Goal: Task Accomplishment & Management: Complete application form

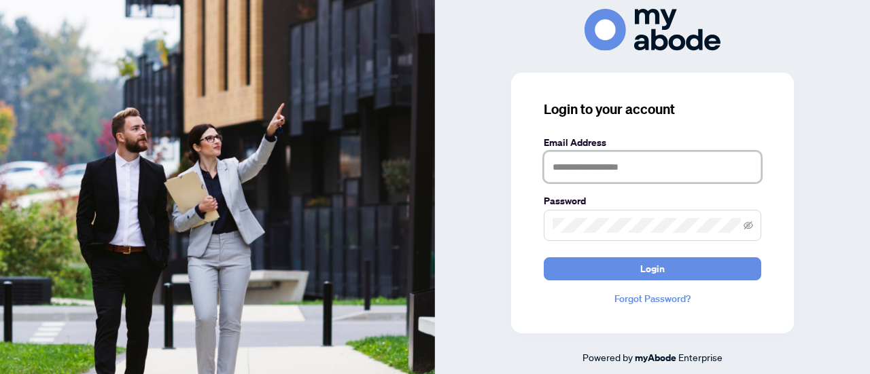
click at [624, 164] on input "text" at bounding box center [652, 167] width 217 height 31
type input "**********"
click at [544, 257] on button "Login" at bounding box center [652, 268] width 217 height 23
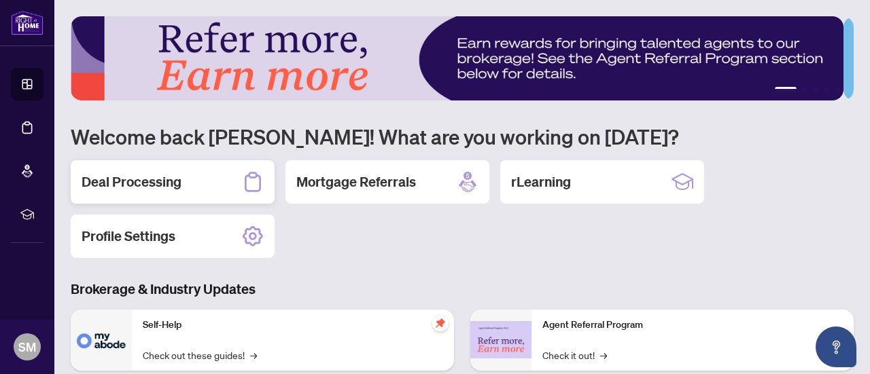
click at [235, 177] on div "Deal Processing" at bounding box center [173, 181] width 204 height 43
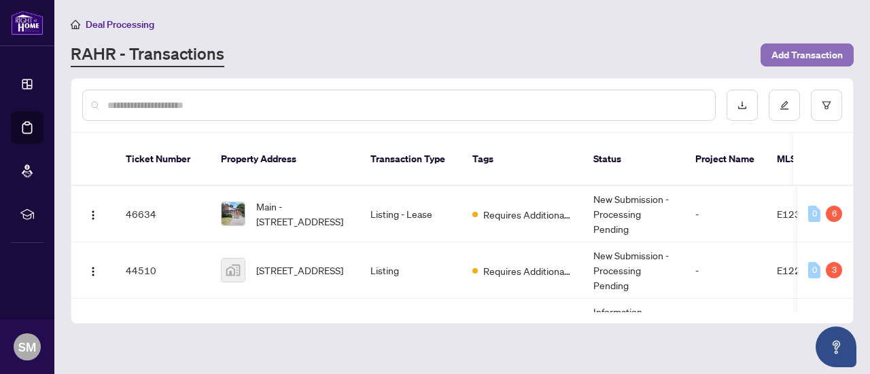
click at [818, 51] on span "Add Transaction" at bounding box center [806, 55] width 71 height 22
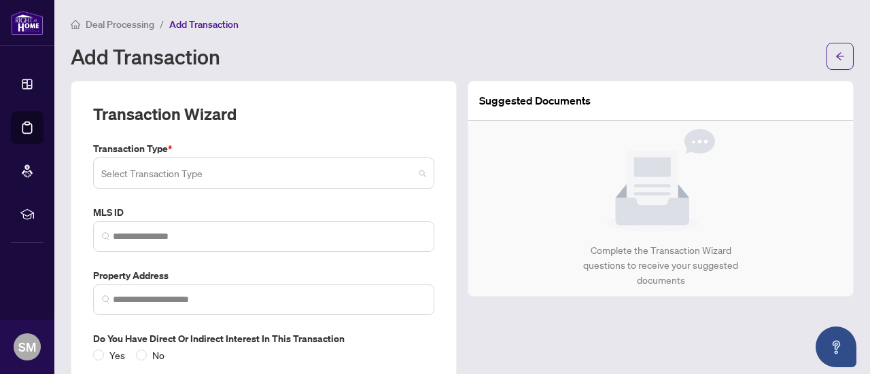
click at [321, 172] on input "search" at bounding box center [257, 175] width 313 height 30
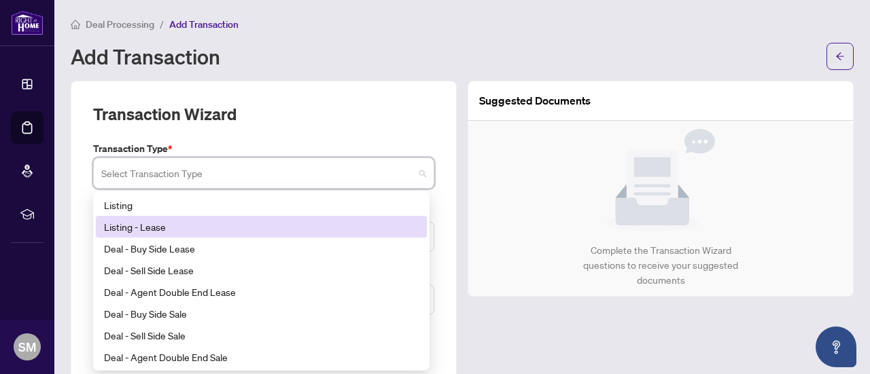
click at [215, 221] on div "Listing - Lease" at bounding box center [261, 226] width 315 height 15
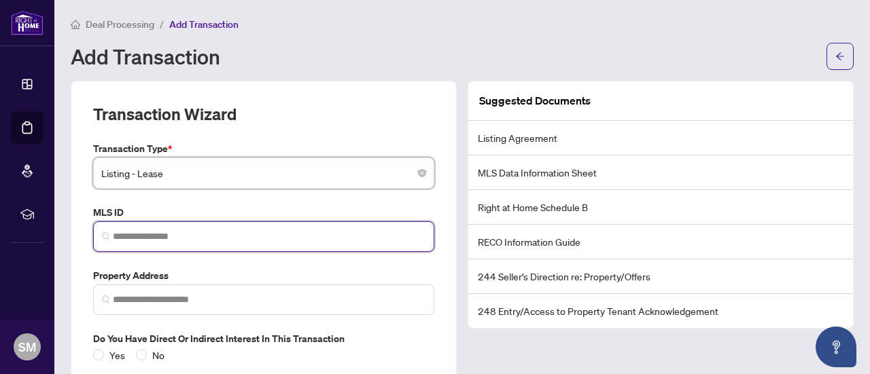
click at [155, 236] on input "search" at bounding box center [269, 237] width 313 height 14
paste input "*********"
type input "*********"
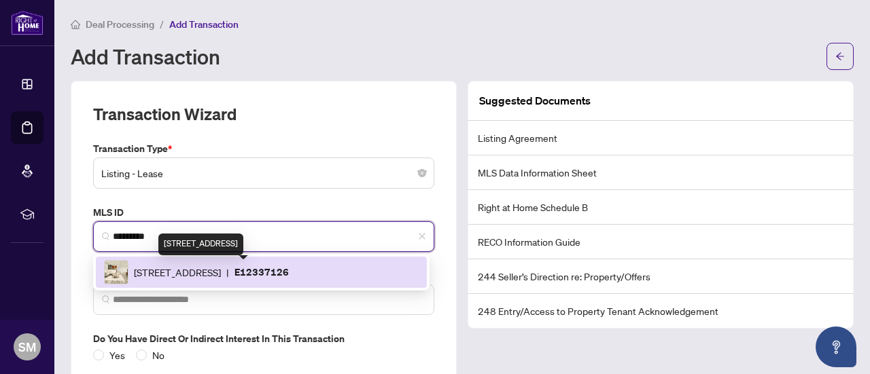
click at [221, 278] on span "[STREET_ADDRESS]" at bounding box center [177, 272] width 87 height 15
type input "**********"
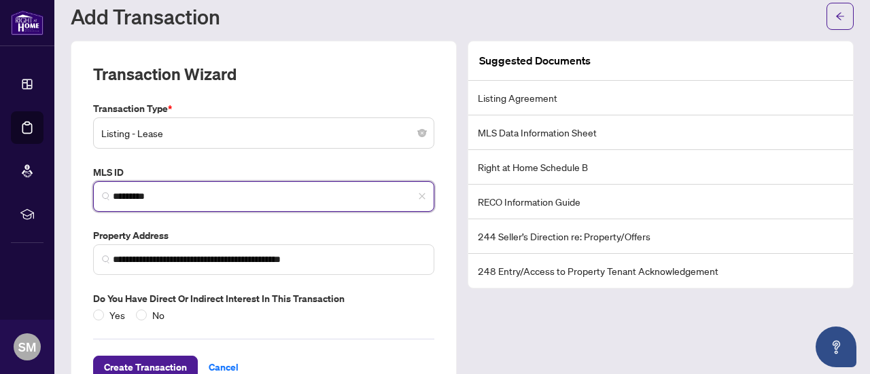
scroll to position [80, 0]
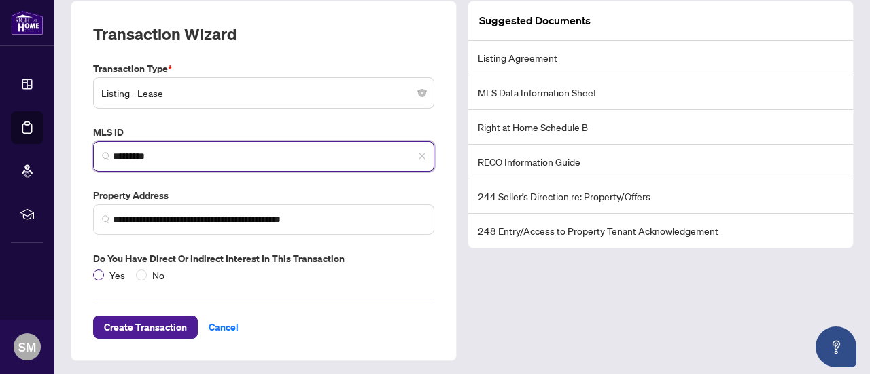
type input "*********"
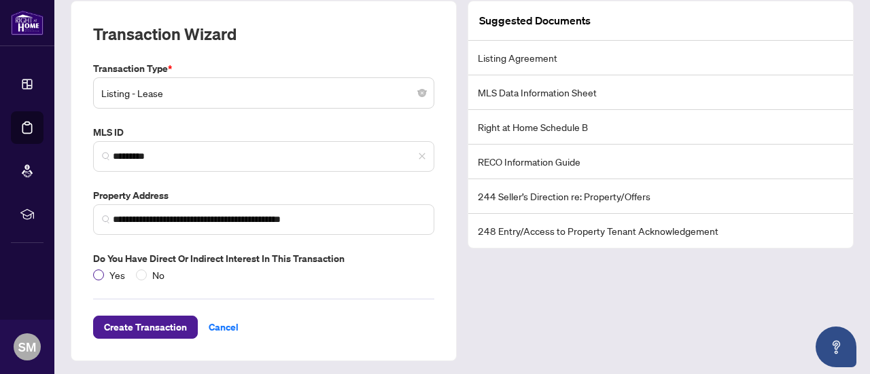
click at [105, 270] on span "Yes" at bounding box center [117, 275] width 26 height 15
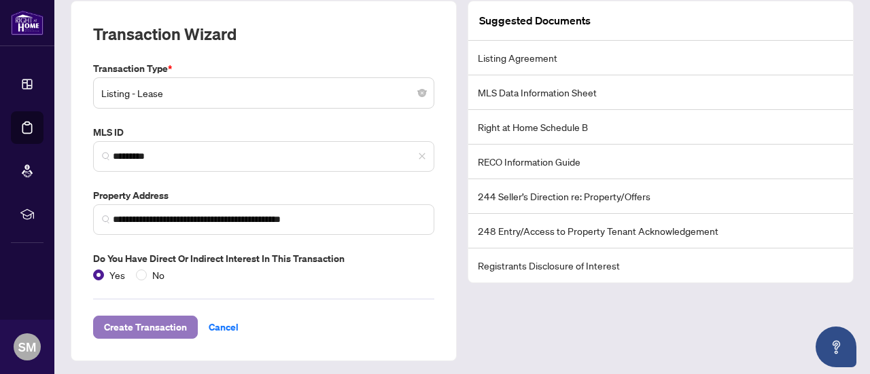
click at [143, 321] on span "Create Transaction" at bounding box center [145, 328] width 83 height 22
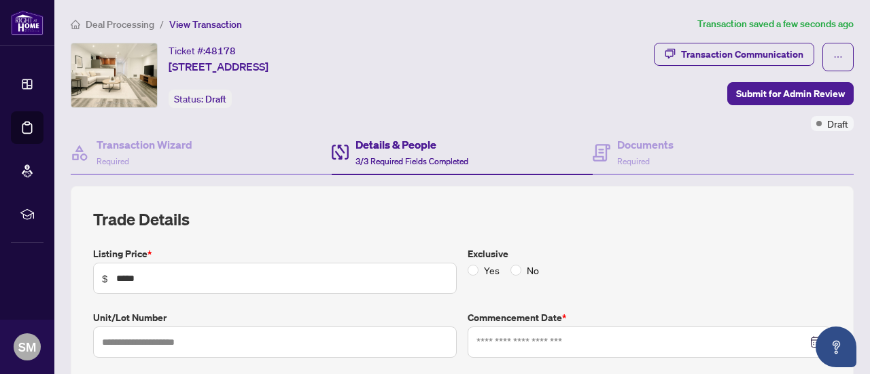
type input "**********"
click at [379, 145] on h4 "Details & People" at bounding box center [411, 145] width 113 height 16
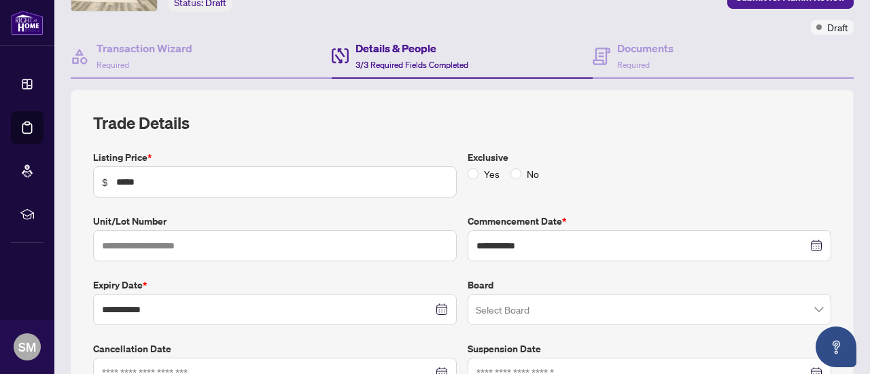
scroll to position [188, 0]
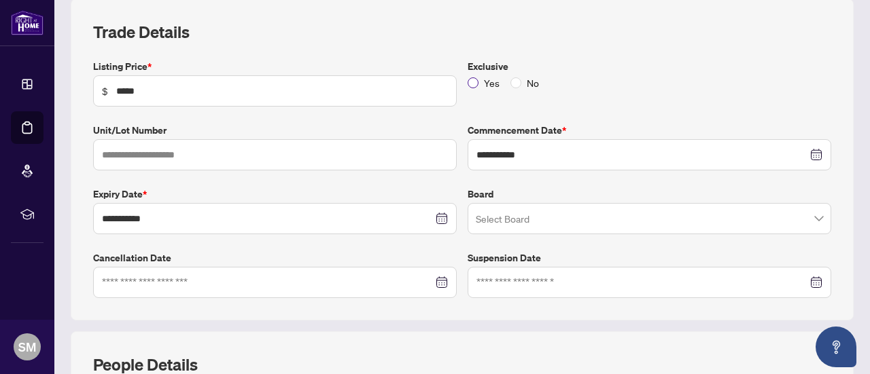
click at [483, 78] on span "Yes" at bounding box center [491, 82] width 26 height 15
click at [680, 215] on input "search" at bounding box center [643, 221] width 335 height 30
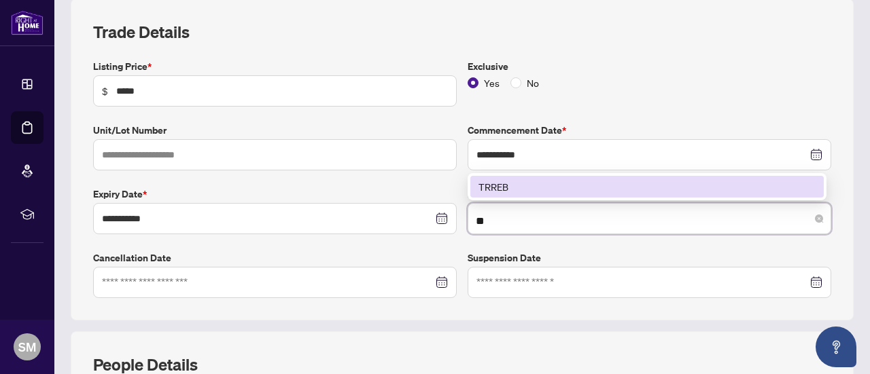
type input "*"
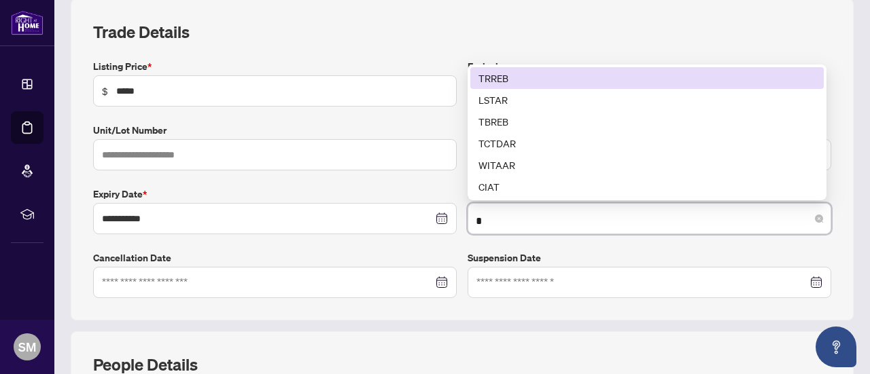
click at [525, 76] on div "TRREB" at bounding box center [646, 78] width 337 height 15
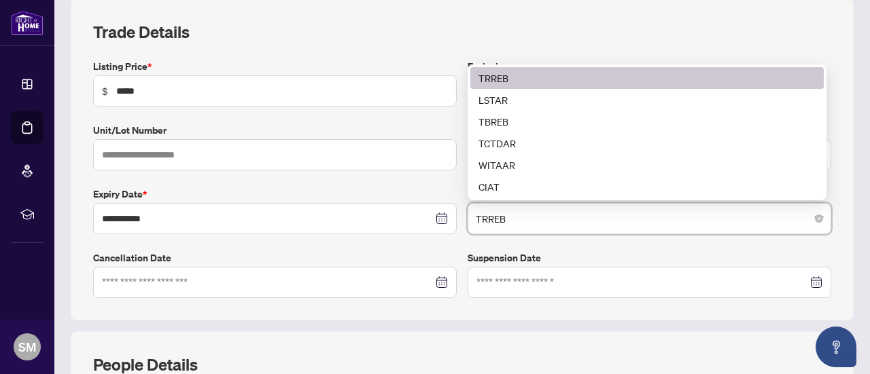
click at [525, 76] on span "No" at bounding box center [532, 82] width 23 height 15
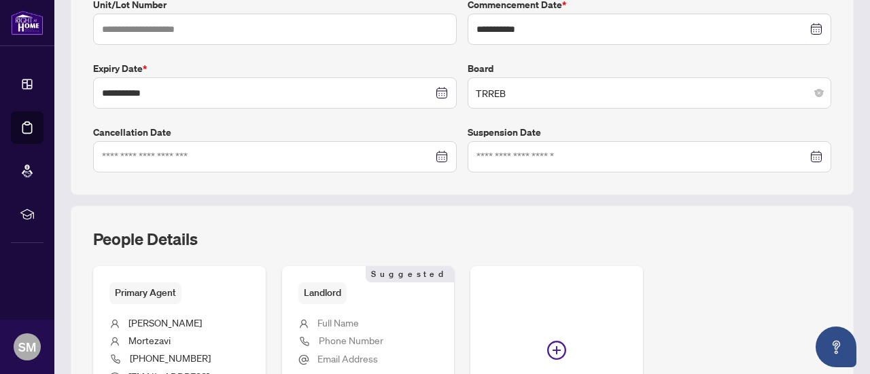
scroll to position [0, 0]
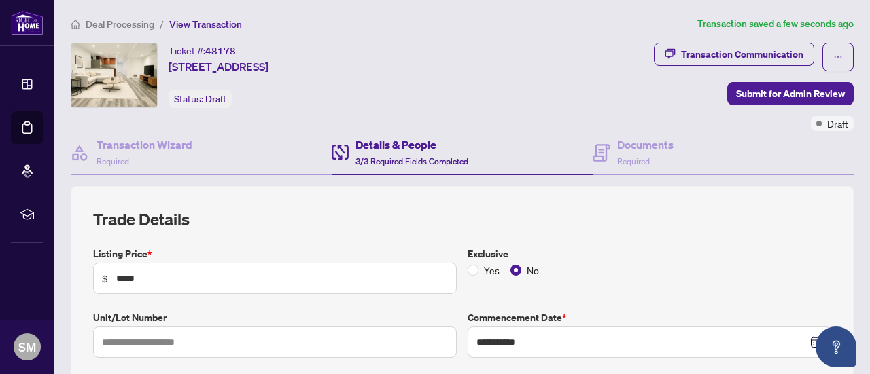
click at [400, 152] on div "Details & People 3/3 Required Fields Completed" at bounding box center [411, 153] width 113 height 32
click at [190, 149] on h4 "Transaction Wizard" at bounding box center [144, 145] width 96 height 16
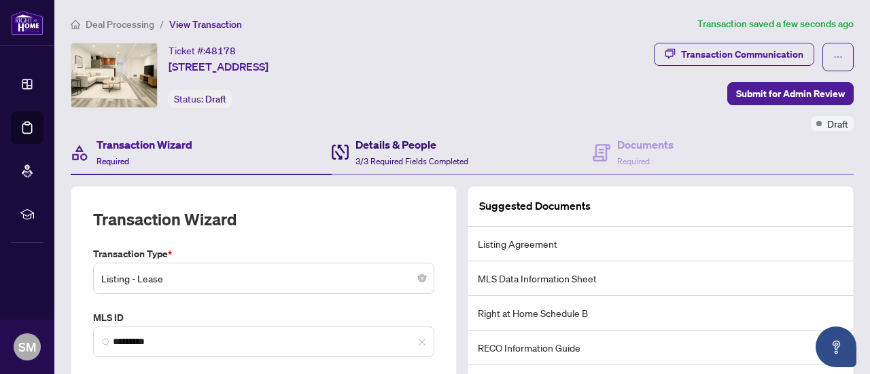
click at [417, 149] on h4 "Details & People" at bounding box center [411, 145] width 113 height 16
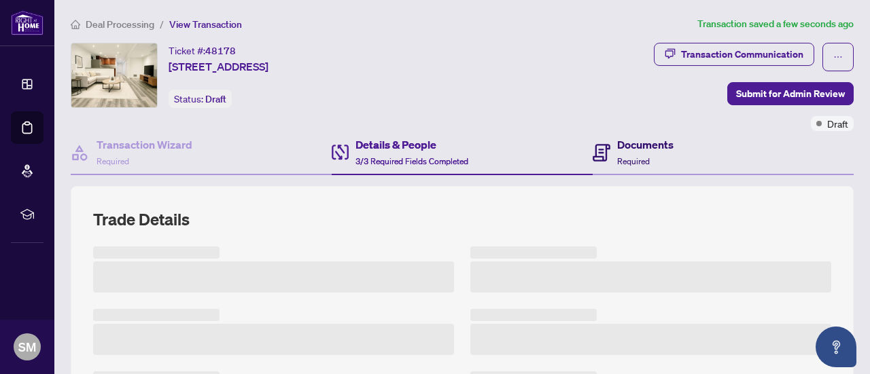
click at [637, 146] on h4 "Documents" at bounding box center [645, 145] width 56 height 16
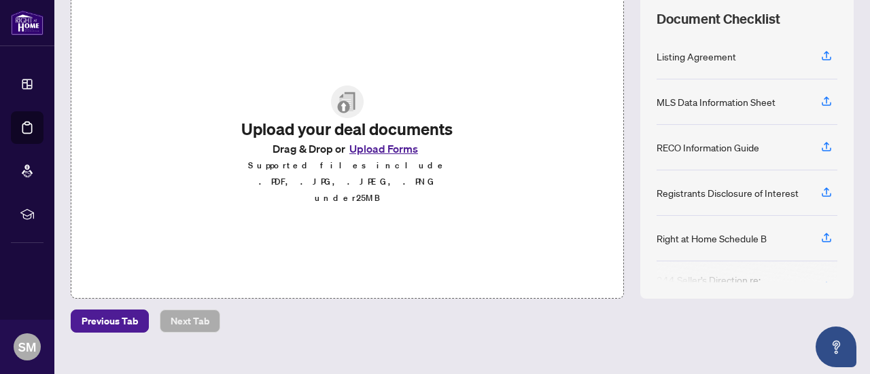
scroll to position [209, 0]
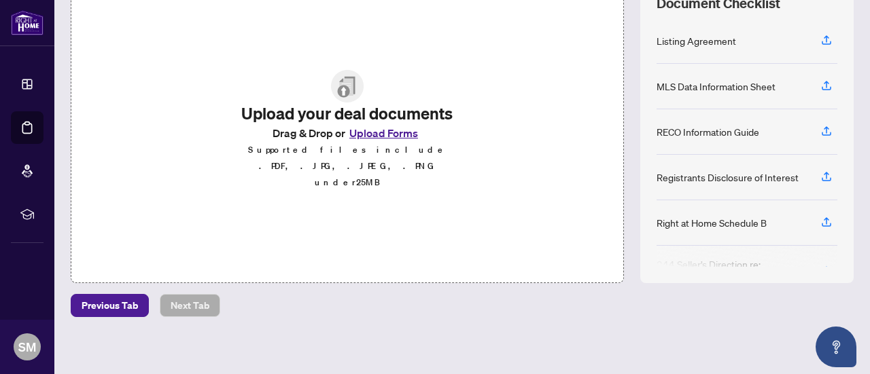
click at [386, 141] on button "Upload Forms" at bounding box center [383, 133] width 77 height 18
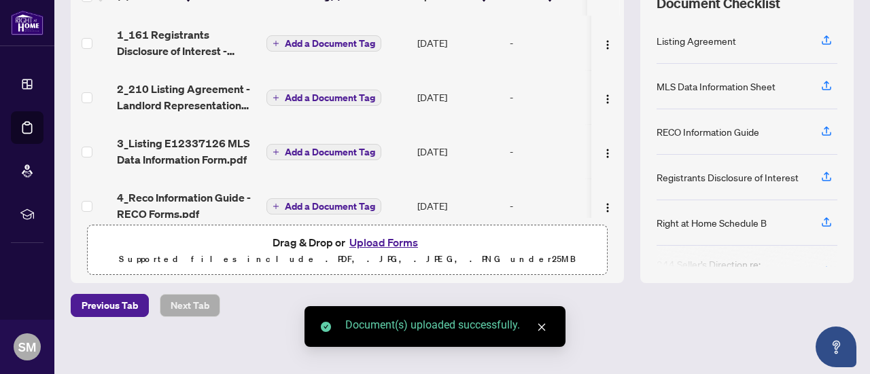
click at [312, 41] on span "Add a Document Tag" at bounding box center [330, 44] width 90 height 10
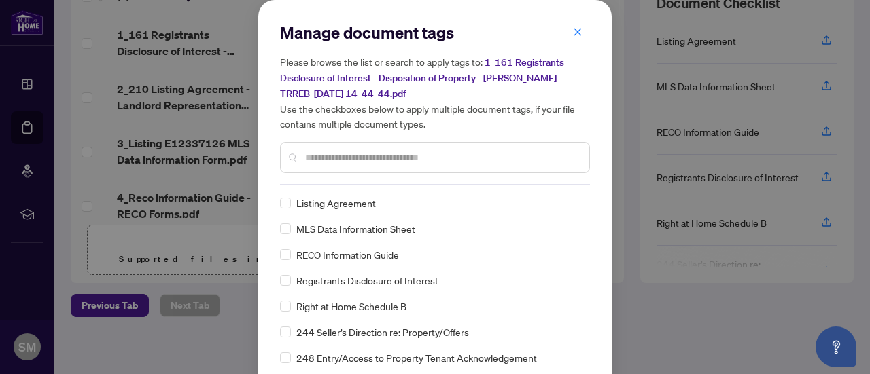
click at [370, 147] on div at bounding box center [435, 157] width 310 height 31
click at [370, 152] on input "text" at bounding box center [441, 157] width 273 height 15
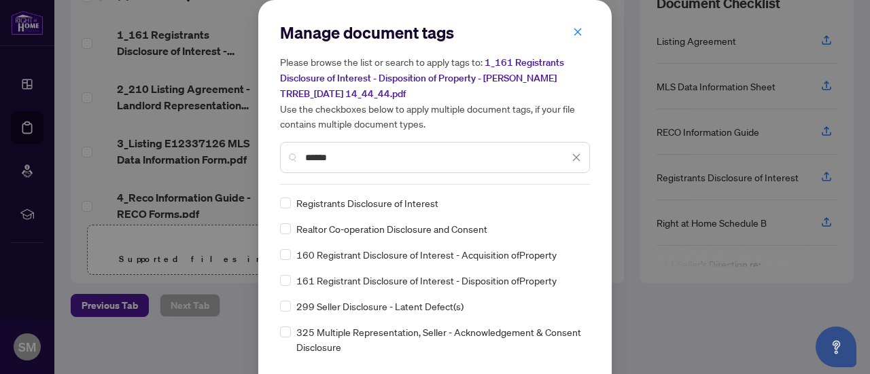
type input "******"
click at [393, 202] on span "Registrants Disclosure of Interest" at bounding box center [367, 203] width 142 height 15
click at [326, 200] on span "Registrants Disclosure of Interest" at bounding box center [367, 203] width 142 height 15
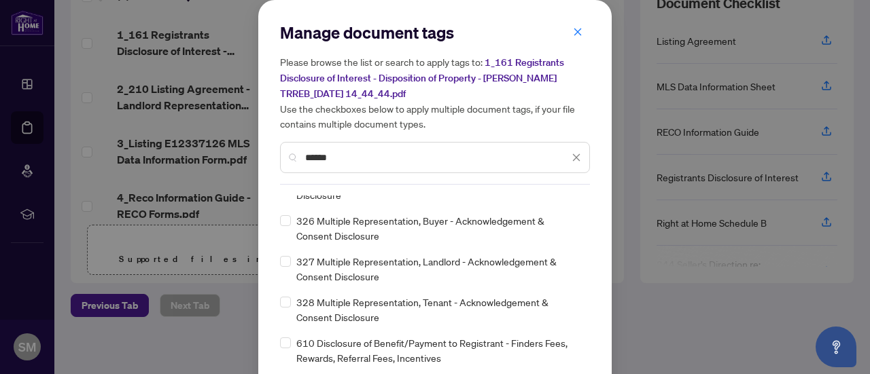
scroll to position [0, 0]
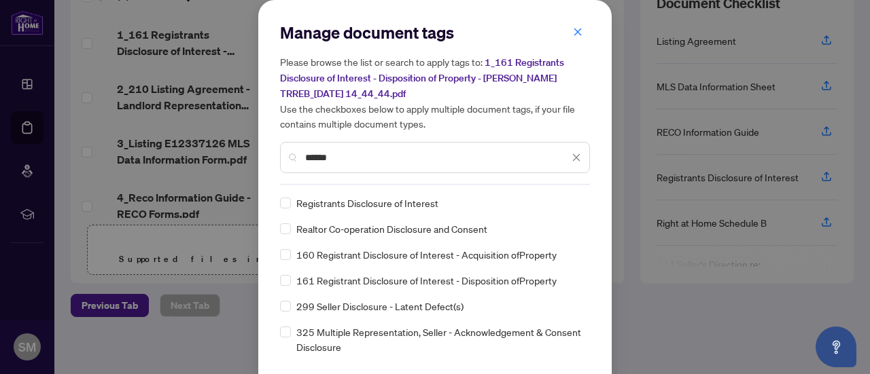
click at [379, 198] on span "Registrants Disclosure of Interest" at bounding box center [367, 203] width 142 height 15
click at [344, 198] on span "Registrants Disclosure of Interest" at bounding box center [367, 203] width 142 height 15
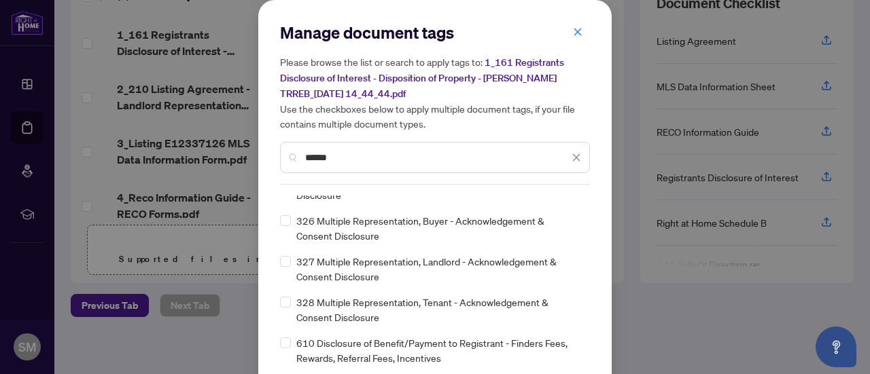
scroll to position [60, 0]
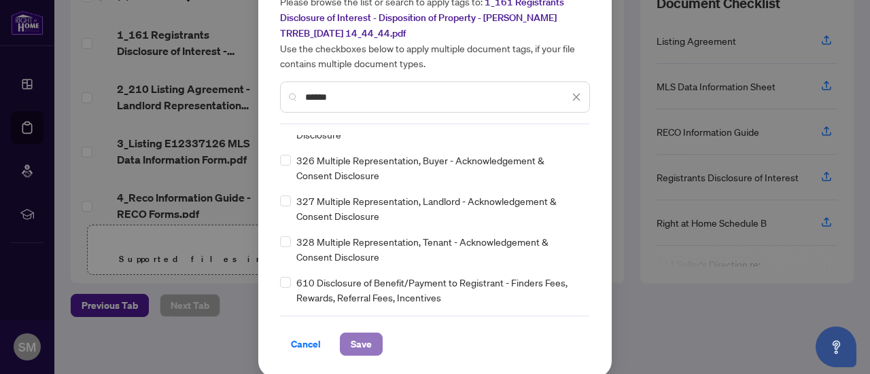
click at [352, 335] on span "Save" at bounding box center [361, 345] width 21 height 22
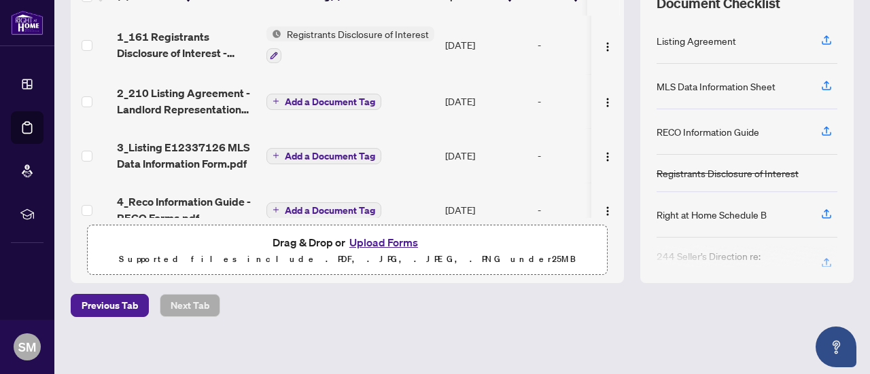
click at [322, 99] on span "Add a Document Tag" at bounding box center [330, 102] width 90 height 10
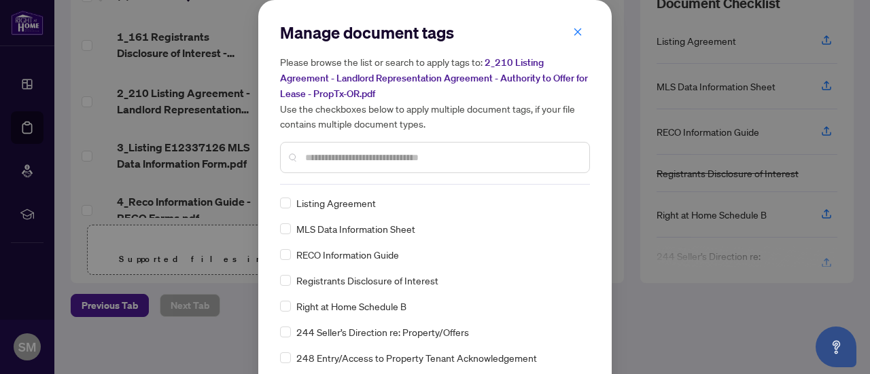
click at [342, 156] on input "text" at bounding box center [441, 157] width 273 height 15
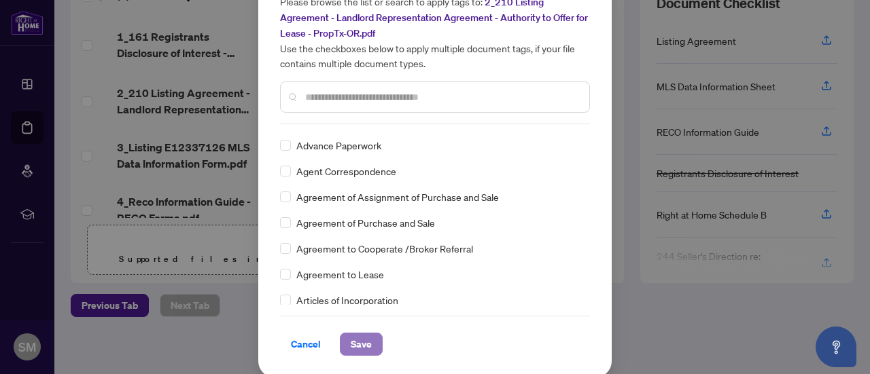
click at [358, 339] on span "Save" at bounding box center [361, 345] width 21 height 22
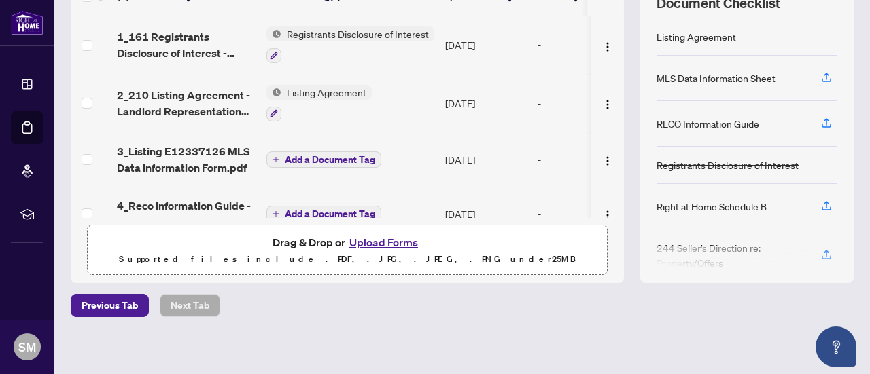
click at [318, 160] on span "Add a Document Tag" at bounding box center [330, 160] width 90 height 10
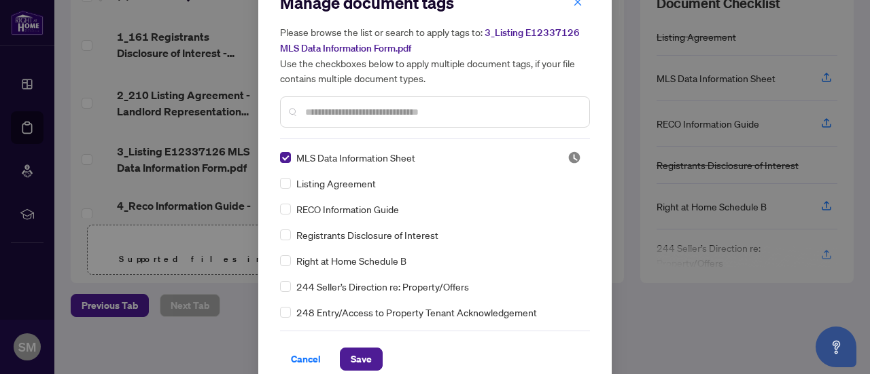
scroll to position [46, 0]
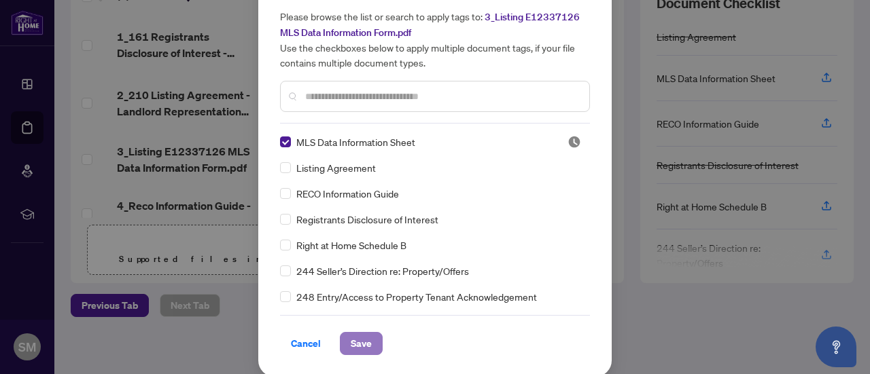
click at [373, 340] on button "Save" at bounding box center [361, 343] width 43 height 23
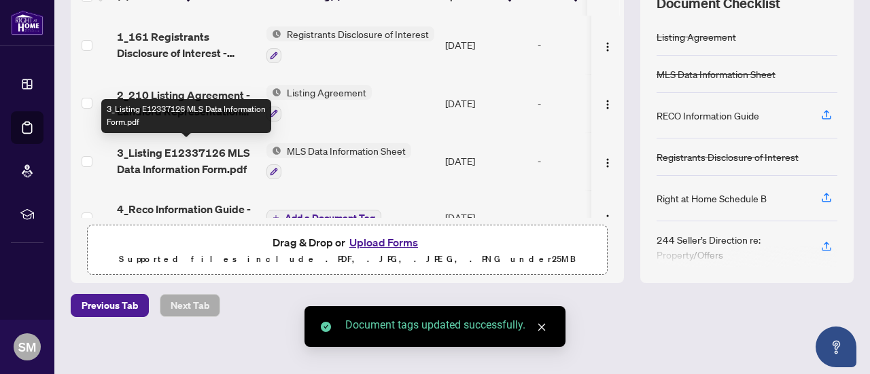
scroll to position [68, 0]
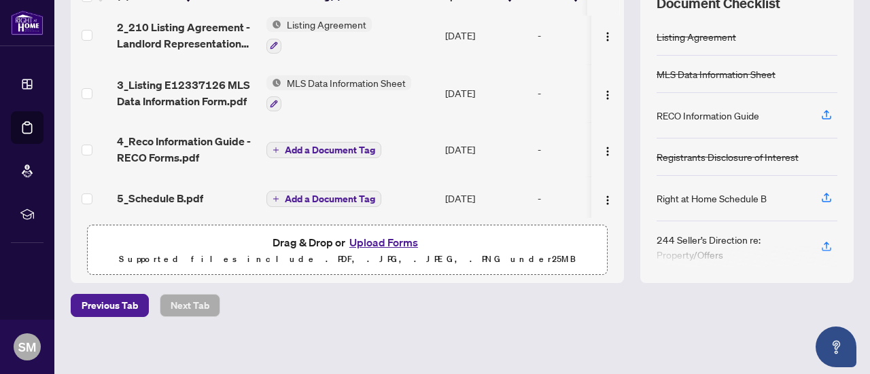
click at [345, 148] on span "Add a Document Tag" at bounding box center [330, 150] width 90 height 10
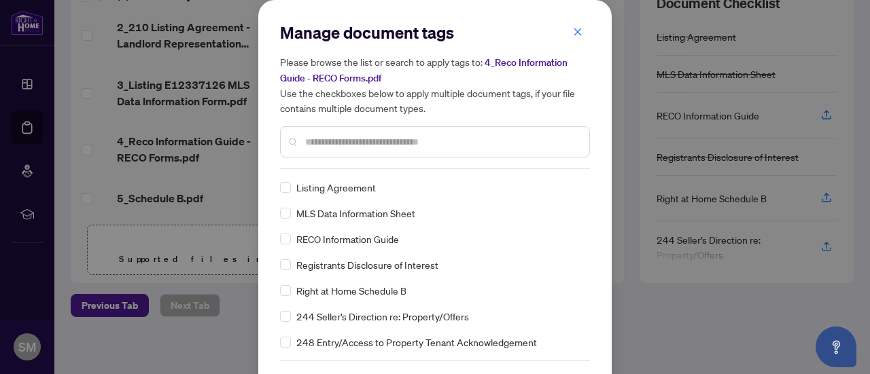
click at [387, 143] on input "text" at bounding box center [441, 142] width 273 height 15
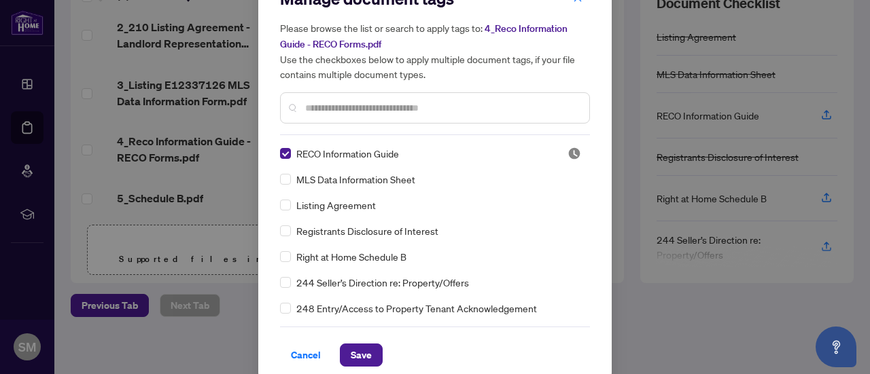
scroll to position [46, 0]
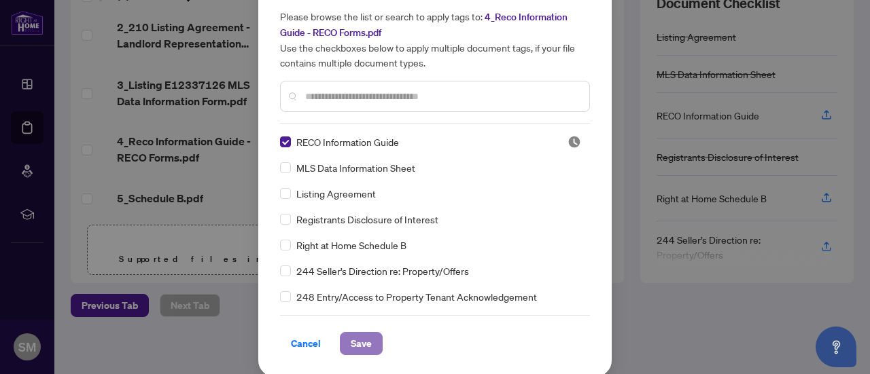
click at [363, 333] on span "Save" at bounding box center [361, 344] width 21 height 22
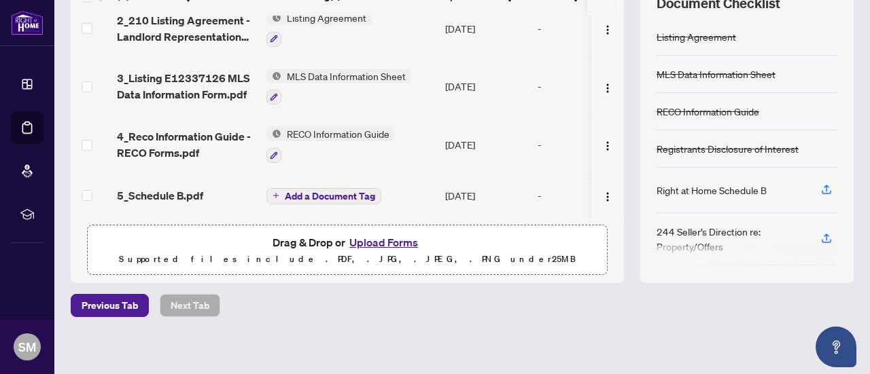
scroll to position [76, 0]
click at [314, 192] on span "Add a Document Tag" at bounding box center [330, 197] width 90 height 10
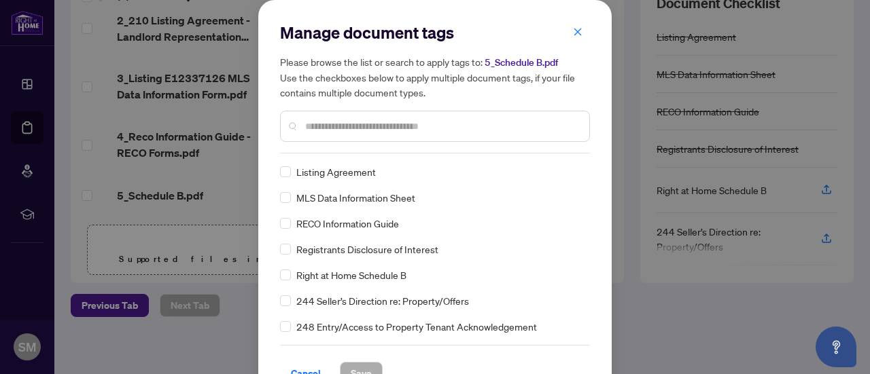
click at [357, 125] on input "text" at bounding box center [441, 126] width 273 height 15
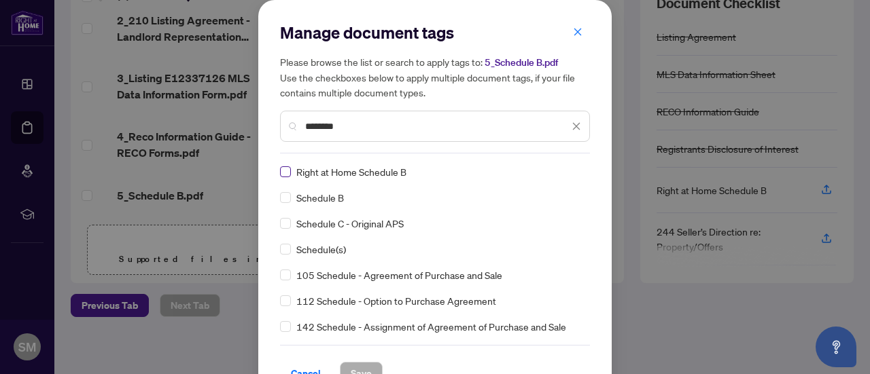
type input "********"
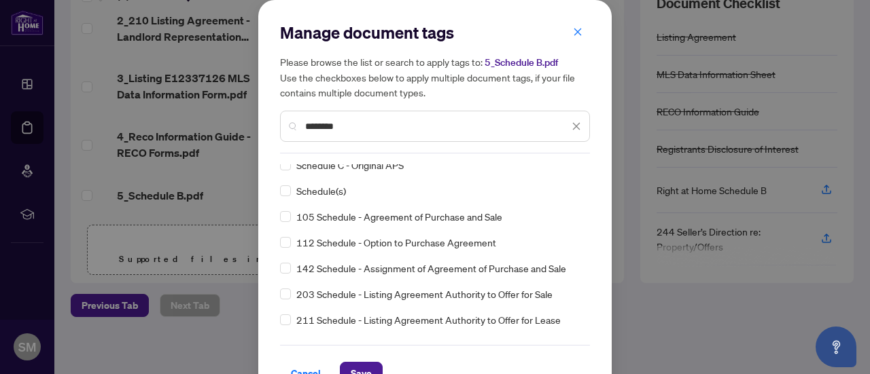
scroll to position [136, 0]
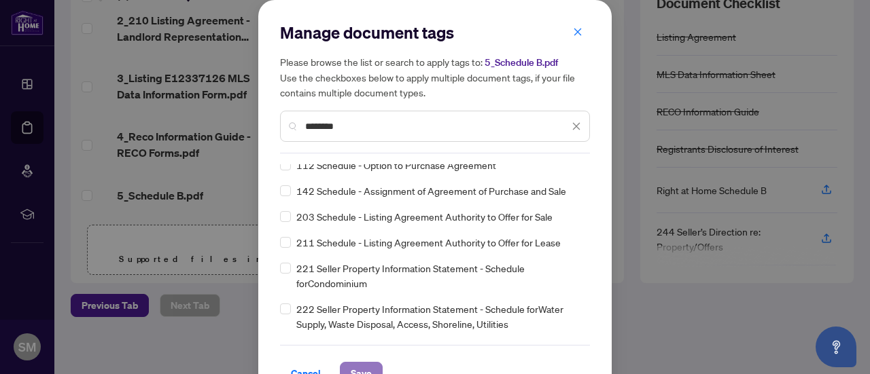
click at [369, 365] on button "Save" at bounding box center [361, 373] width 43 height 23
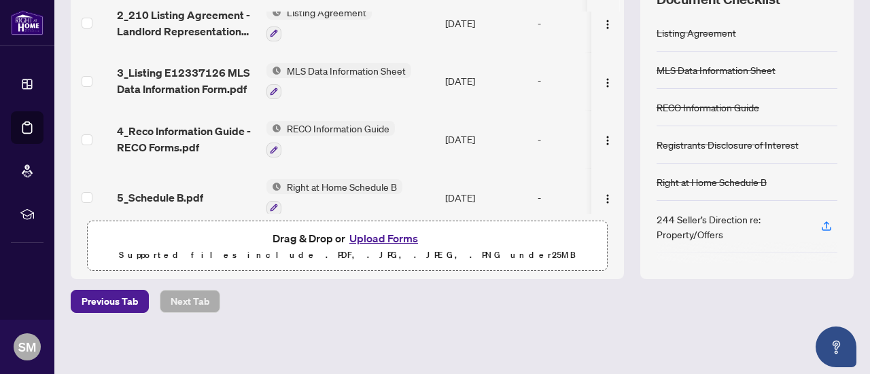
scroll to position [0, 0]
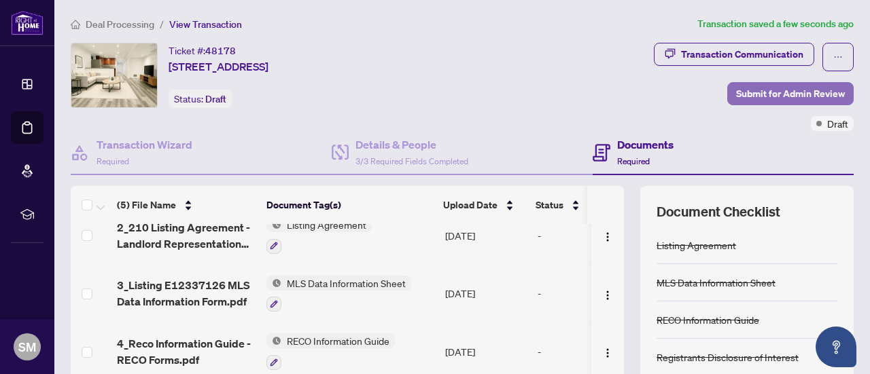
click at [787, 89] on span "Submit for Admin Review" at bounding box center [790, 94] width 109 height 22
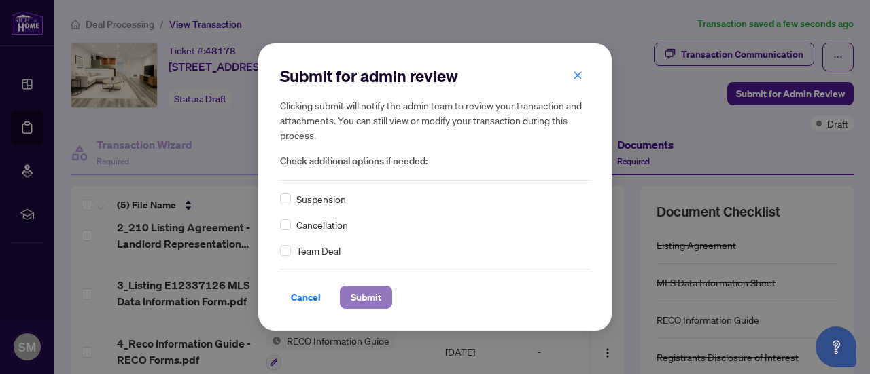
click at [381, 291] on button "Submit" at bounding box center [366, 297] width 52 height 23
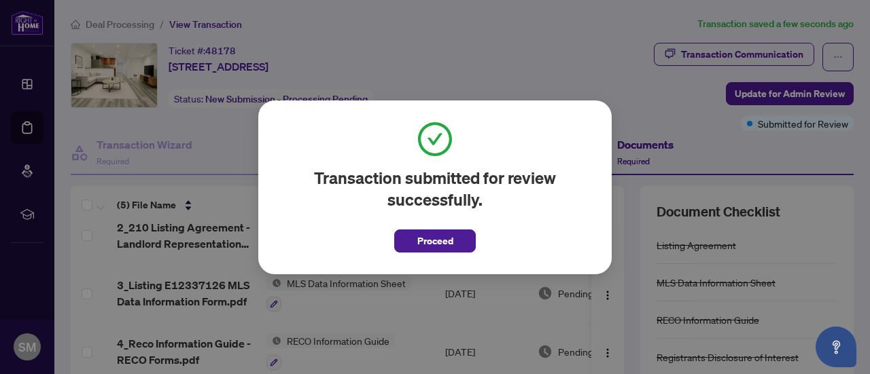
click at [429, 241] on span "Proceed" at bounding box center [435, 241] width 36 height 22
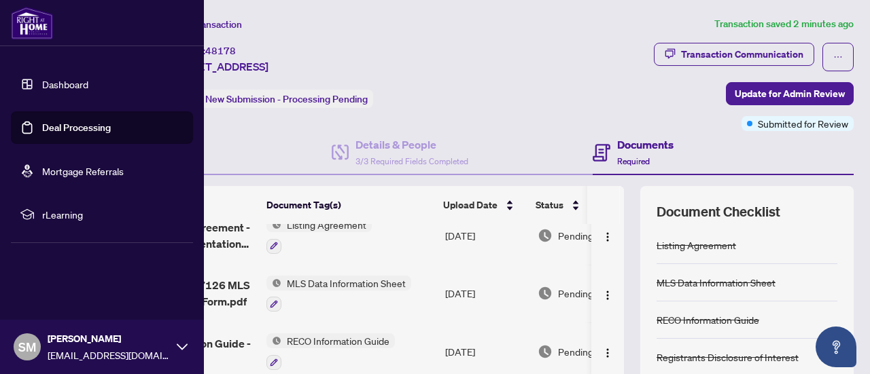
click at [31, 18] on img at bounding box center [32, 23] width 42 height 33
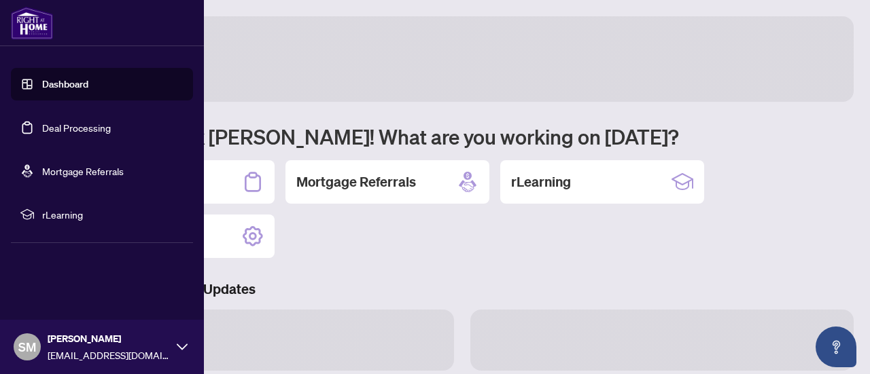
click at [70, 82] on link "Dashboard" at bounding box center [65, 84] width 46 height 12
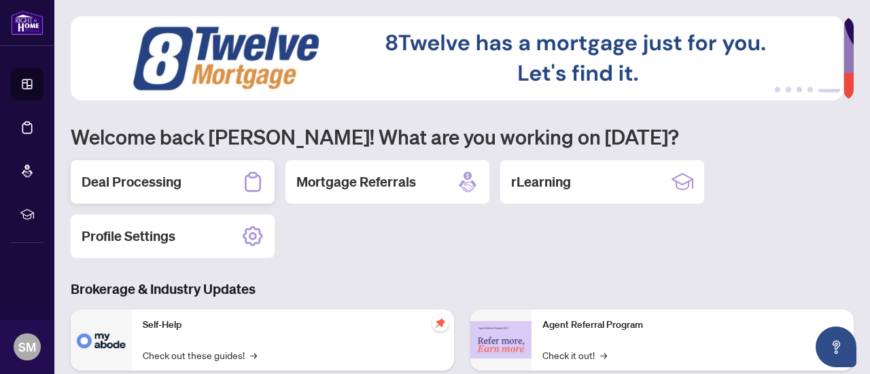
click at [188, 176] on div "Deal Processing" at bounding box center [173, 181] width 204 height 43
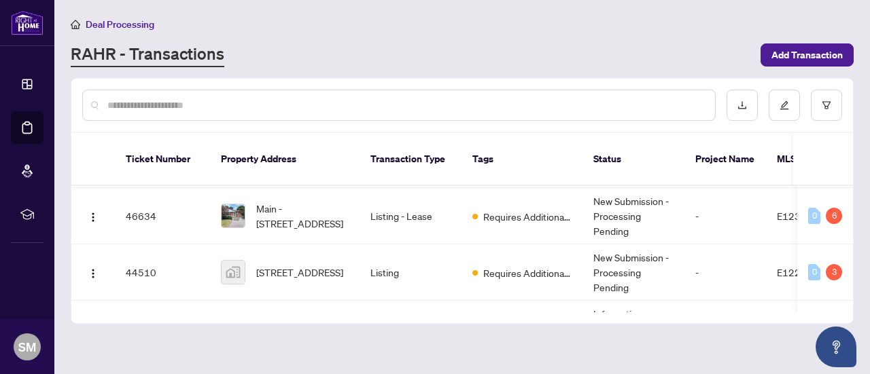
scroll to position [68, 0]
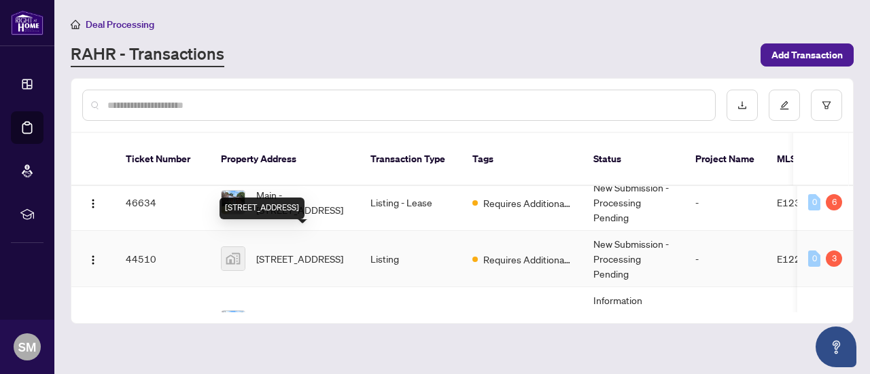
click at [304, 251] on span "[STREET_ADDRESS]" at bounding box center [299, 258] width 87 height 15
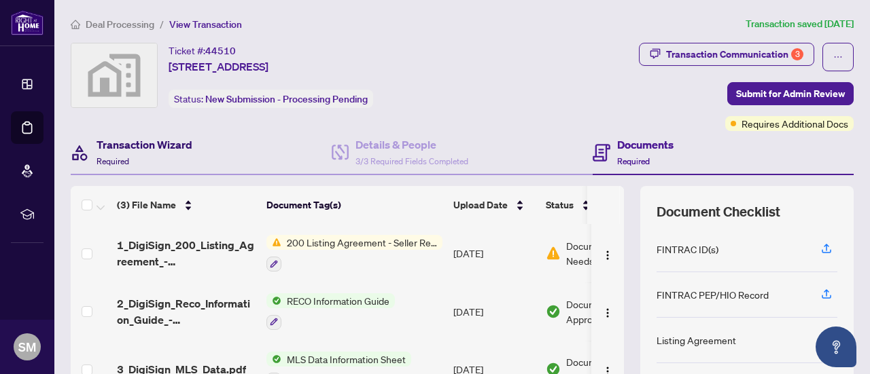
click at [172, 145] on h4 "Transaction Wizard" at bounding box center [144, 145] width 96 height 16
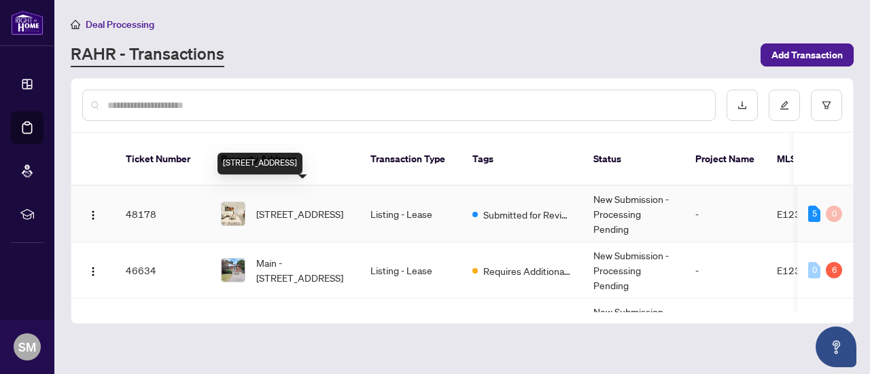
click at [296, 207] on span "[STREET_ADDRESS]" at bounding box center [299, 214] width 87 height 15
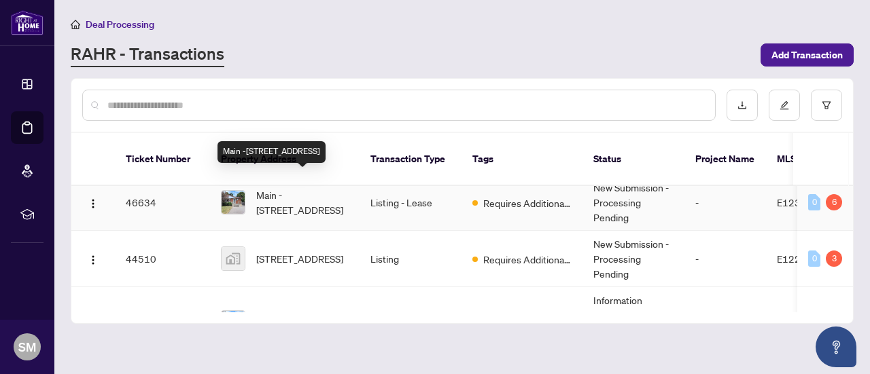
click at [310, 188] on span "Main -[STREET_ADDRESS]" at bounding box center [302, 203] width 92 height 30
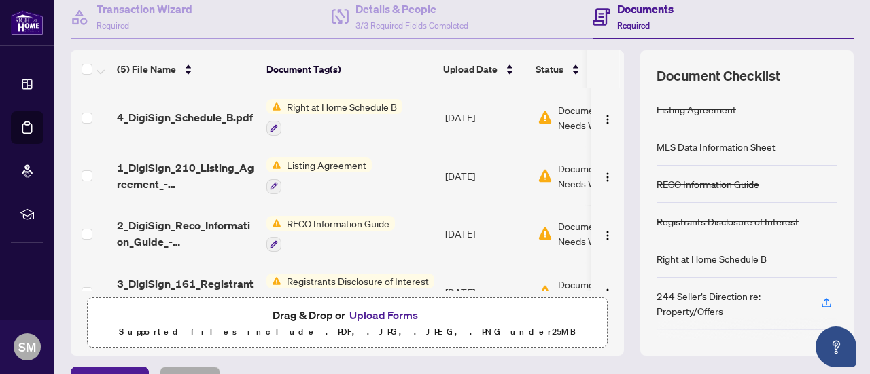
scroll to position [213, 0]
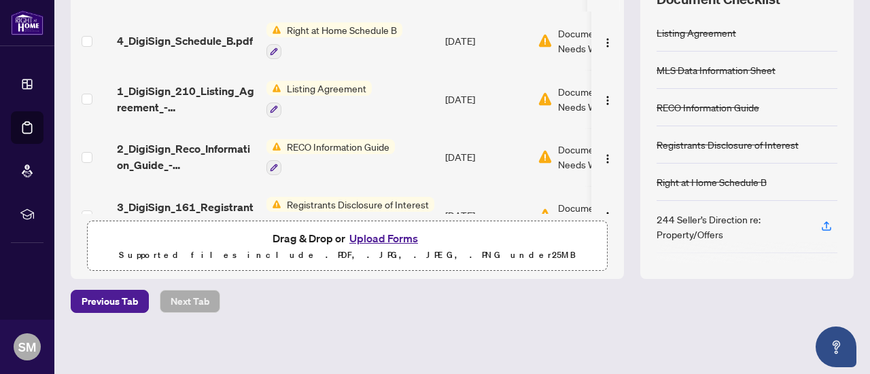
click at [378, 236] on button "Upload Forms" at bounding box center [383, 239] width 77 height 18
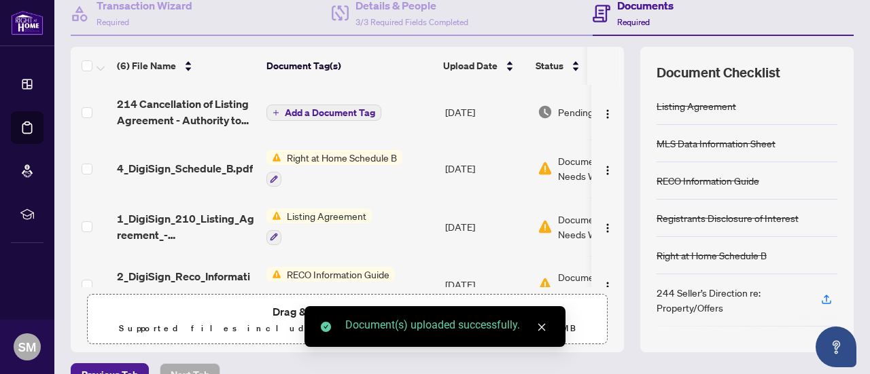
scroll to position [141, 0]
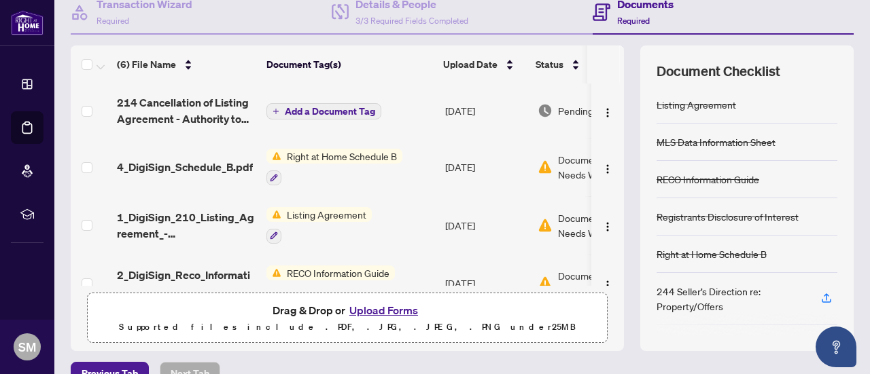
click at [356, 107] on span "Add a Document Tag" at bounding box center [330, 112] width 90 height 10
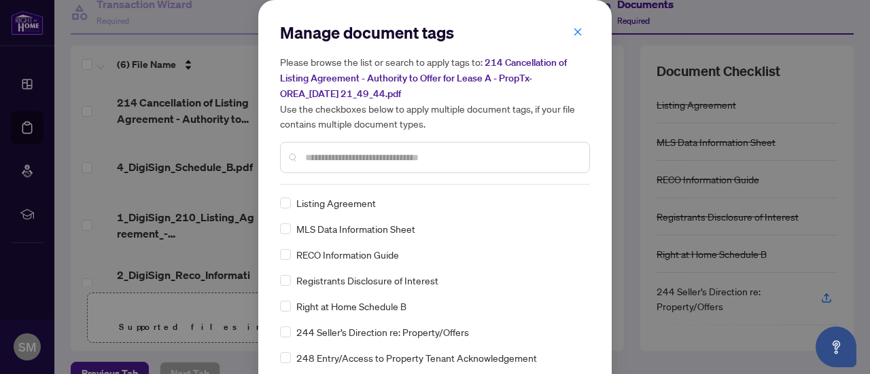
click at [361, 157] on input "text" at bounding box center [441, 157] width 273 height 15
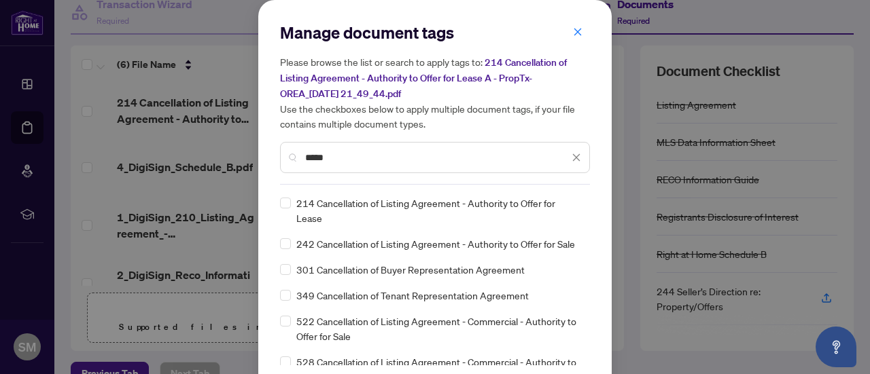
type input "*****"
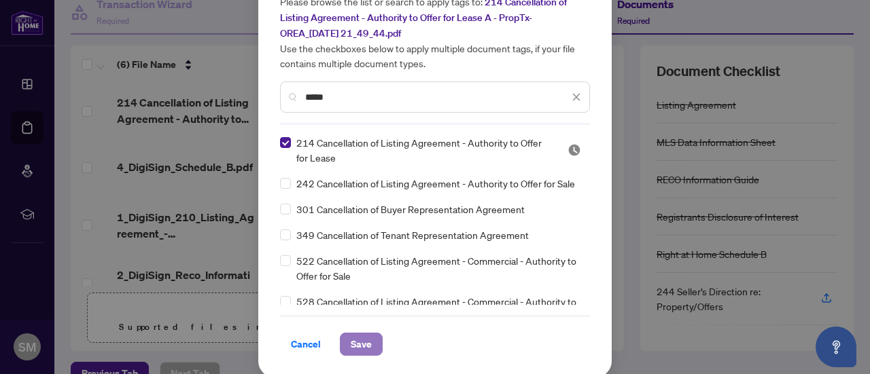
click at [359, 335] on span "Save" at bounding box center [361, 345] width 21 height 22
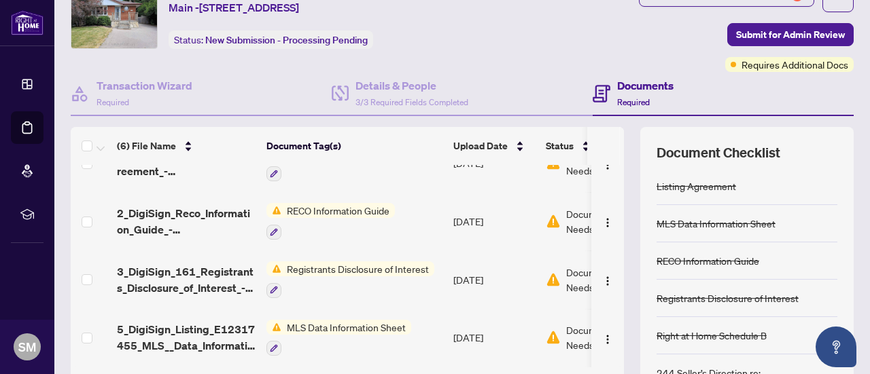
scroll to position [0, 0]
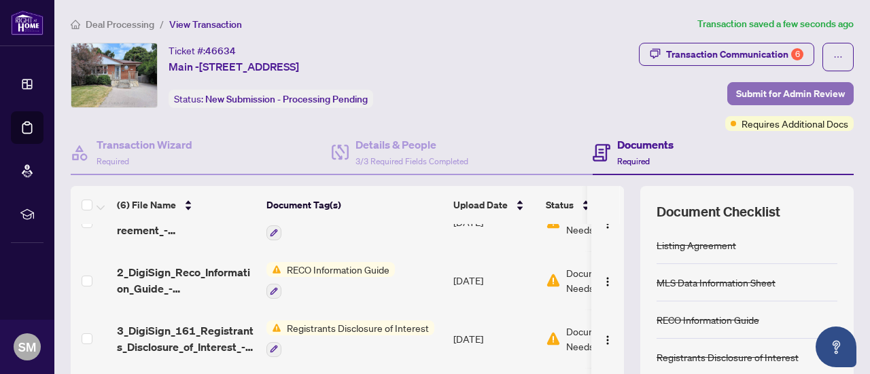
click at [787, 93] on span "Submit for Admin Review" at bounding box center [790, 94] width 109 height 22
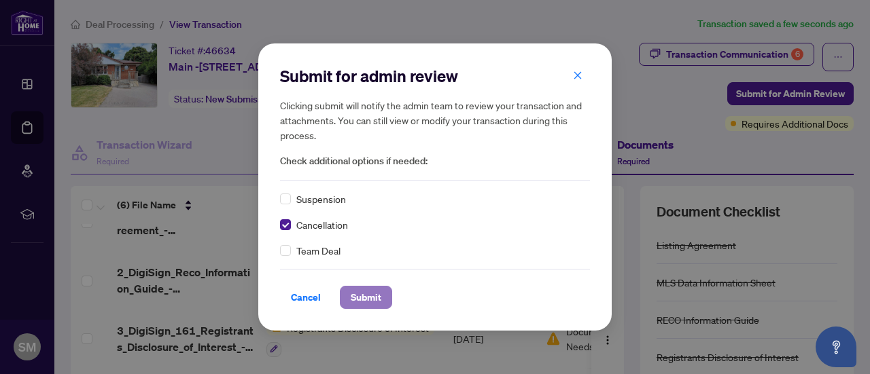
click at [372, 292] on span "Submit" at bounding box center [366, 298] width 31 height 22
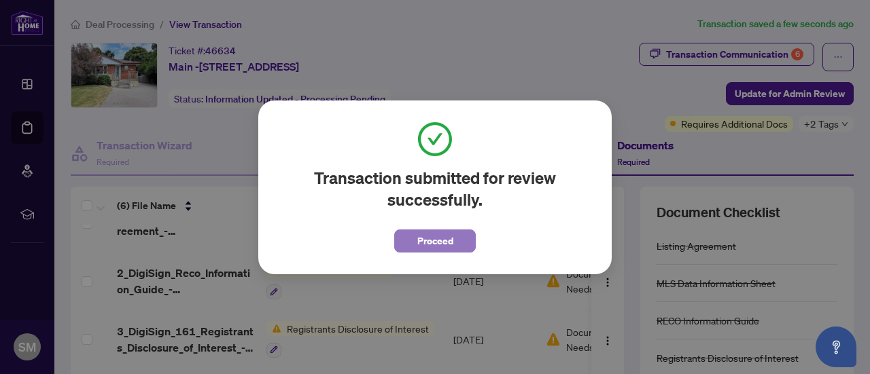
click at [470, 236] on button "Proceed" at bounding box center [435, 241] width 82 height 23
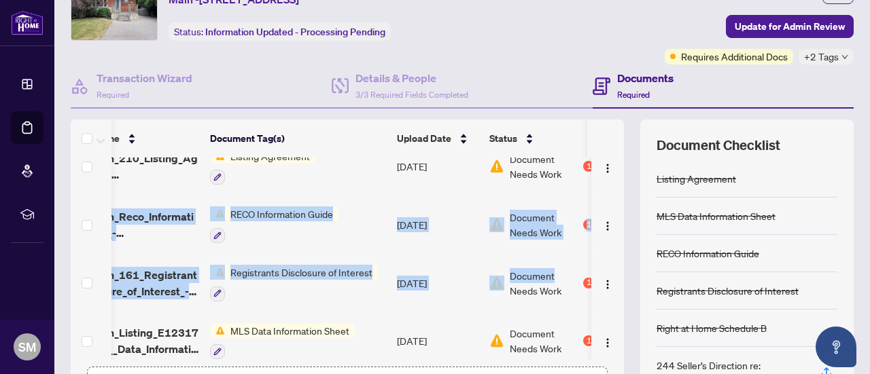
scroll to position [0, 79]
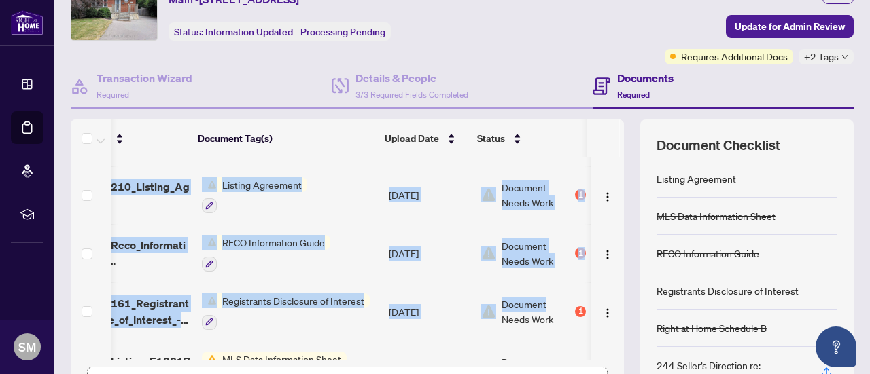
drag, startPoint x: 613, startPoint y: 256, endPoint x: 613, endPoint y: 156, distance: 100.6
click at [613, 156] on div "(6) File Name Document Tag(s) Upload Date Status 214 Cancellation of Listing Ag…" at bounding box center [462, 273] width 783 height 306
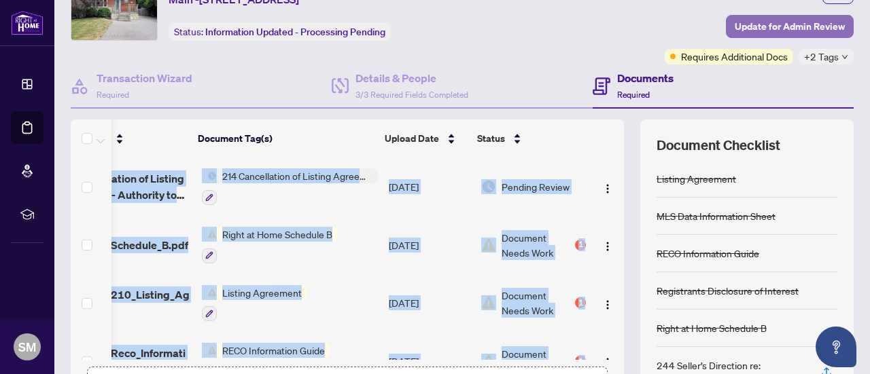
click at [806, 17] on span "Update for Admin Review" at bounding box center [789, 27] width 110 height 22
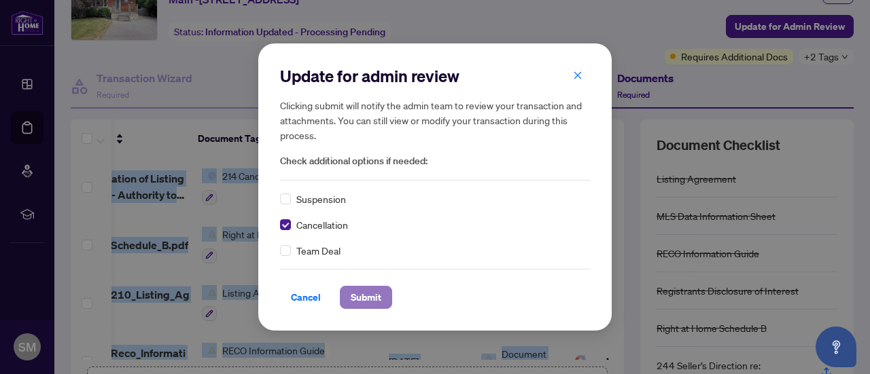
click at [368, 298] on span "Submit" at bounding box center [366, 298] width 31 height 22
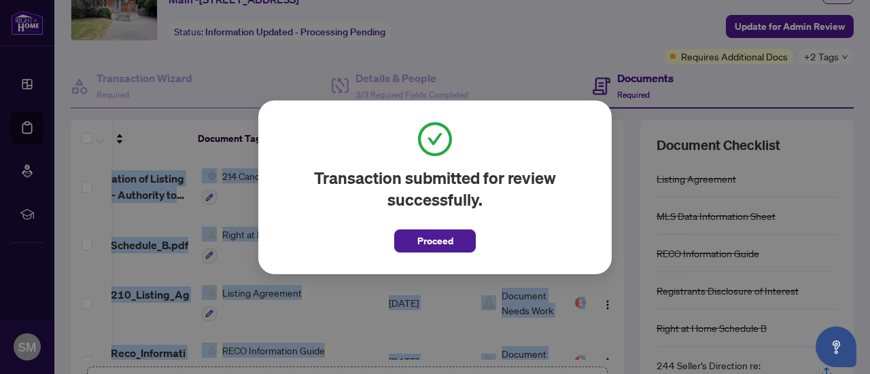
click at [452, 242] on span "Proceed" at bounding box center [435, 241] width 36 height 22
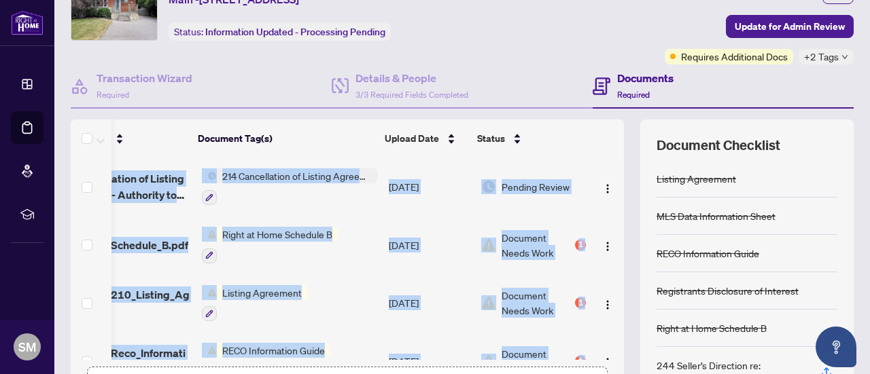
scroll to position [0, 0]
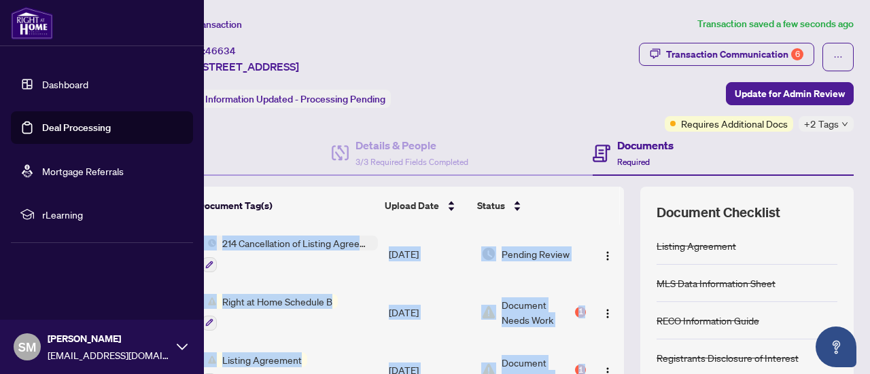
click at [73, 127] on link "Deal Processing" at bounding box center [76, 128] width 69 height 12
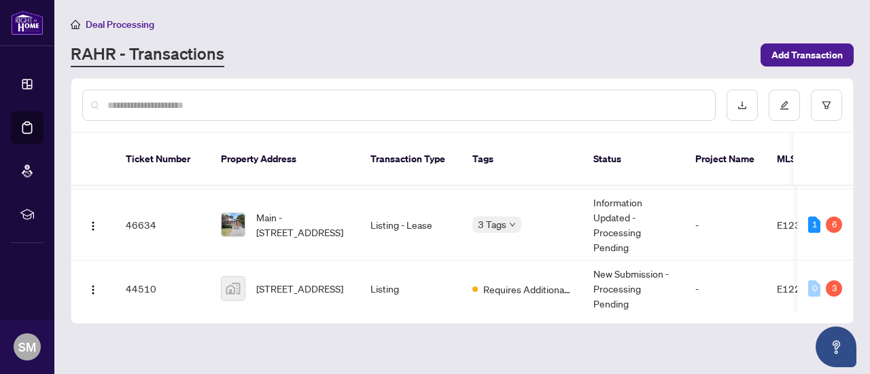
scroll to position [55, 0]
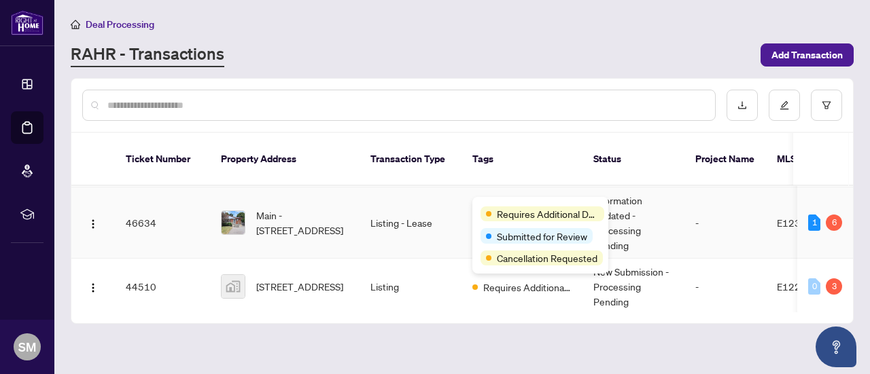
click at [513, 205] on div "Requires Additional Docs Submitted for Review Cancellation Requested" at bounding box center [540, 235] width 136 height 77
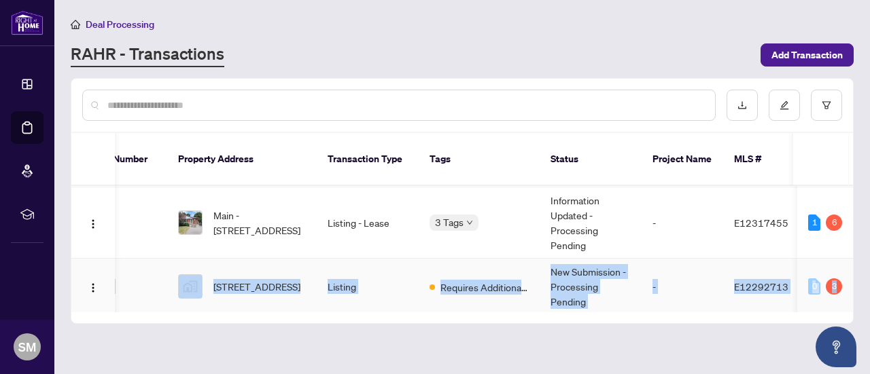
scroll to position [0, 87]
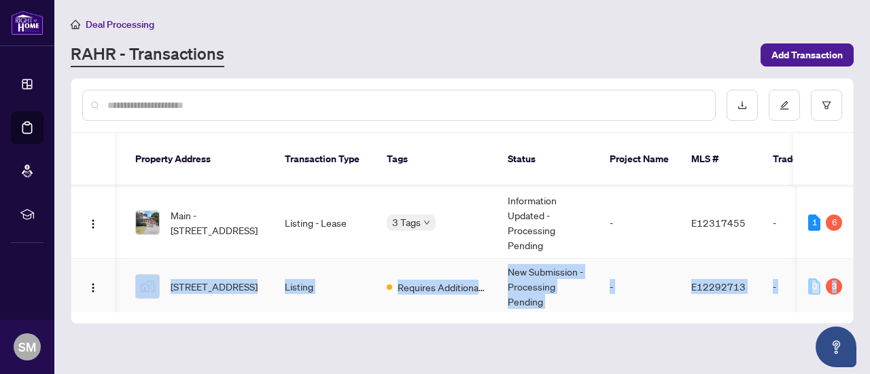
drag, startPoint x: 848, startPoint y: 236, endPoint x: 845, endPoint y: 257, distance: 20.6
click at [845, 257] on tbody "48178 [STREET_ADDRESS] Listing - Lease Submitted for Review New Submission - Pr…" at bounding box center [656, 258] width 1341 height 255
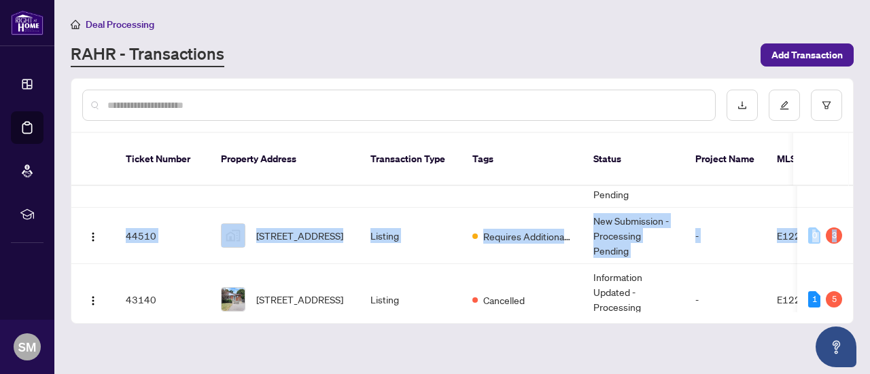
scroll to position [107, 0]
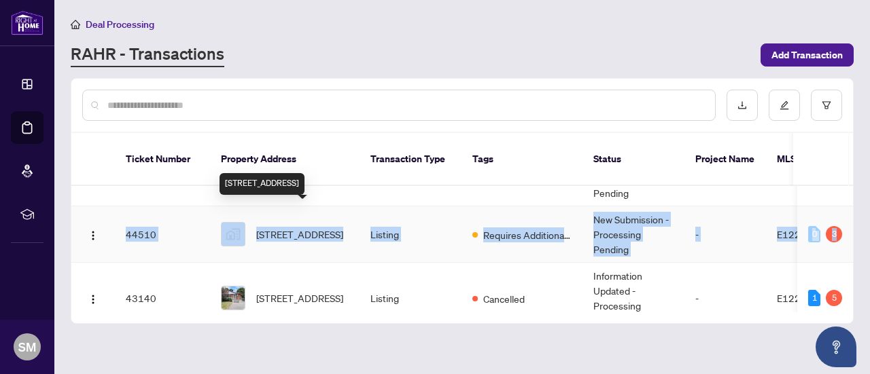
click at [321, 227] on span "[STREET_ADDRESS]" at bounding box center [299, 234] width 87 height 15
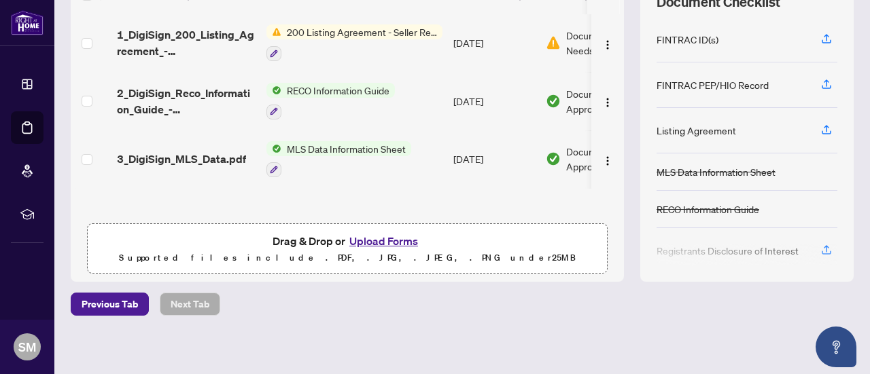
scroll to position [213, 0]
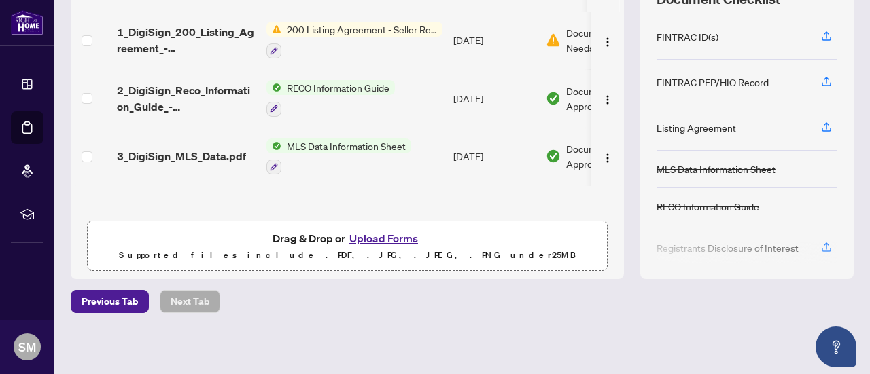
click at [397, 230] on button "Upload Forms" at bounding box center [383, 239] width 77 height 18
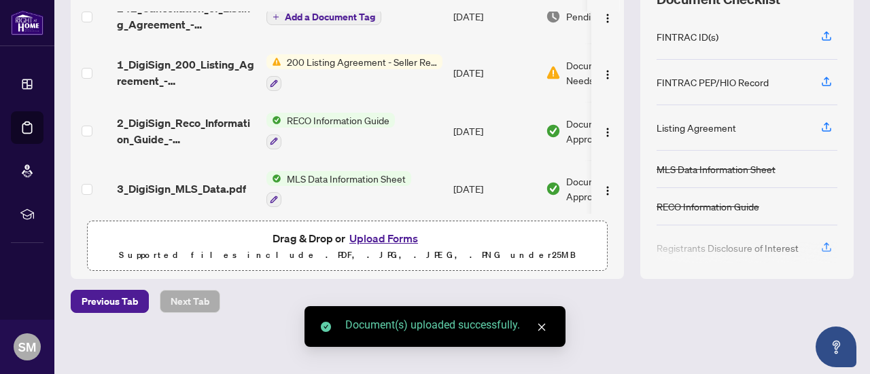
scroll to position [0, 0]
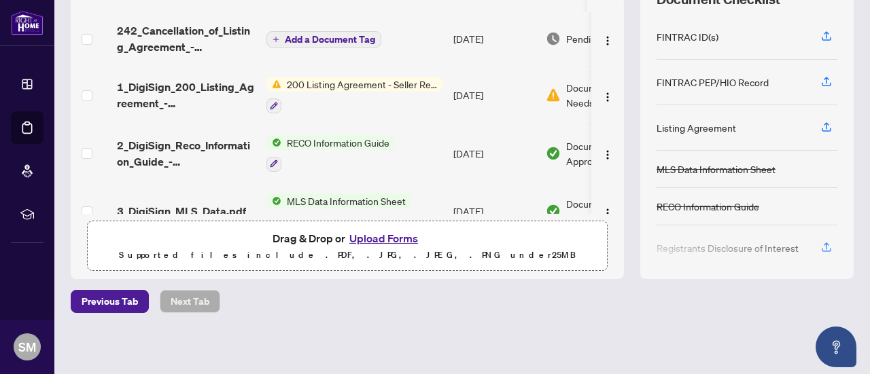
click at [361, 35] on span "Add a Document Tag" at bounding box center [330, 40] width 90 height 10
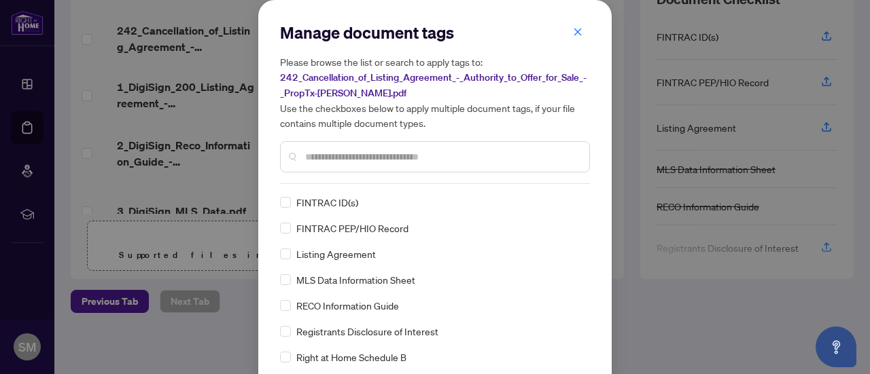
click at [385, 151] on input "text" at bounding box center [441, 156] width 273 height 15
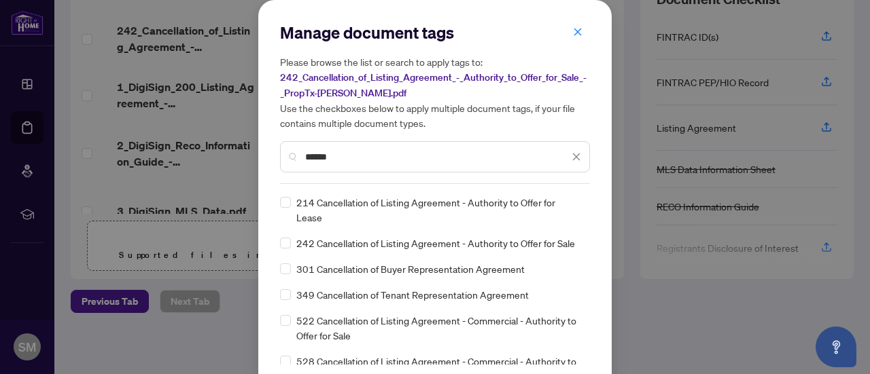
type input "******"
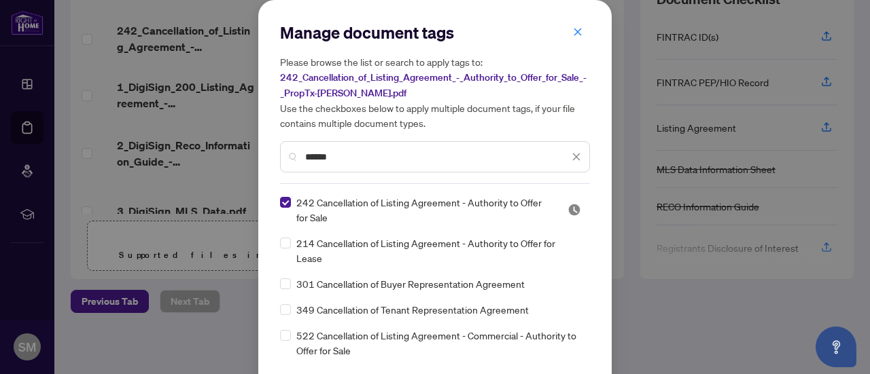
scroll to position [60, 0]
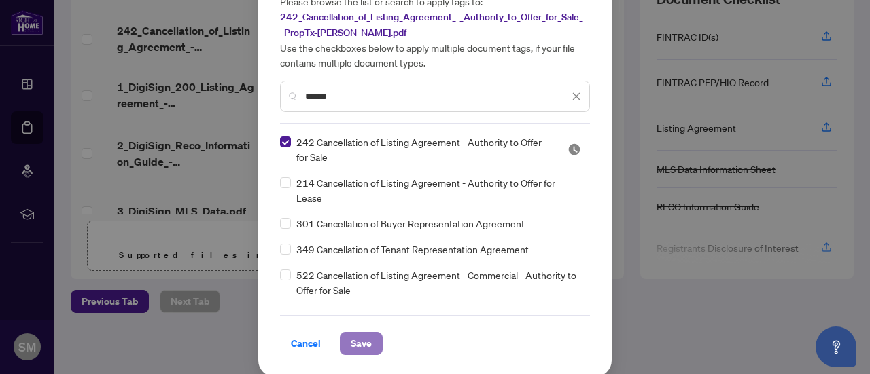
click at [359, 343] on span "Save" at bounding box center [361, 344] width 21 height 22
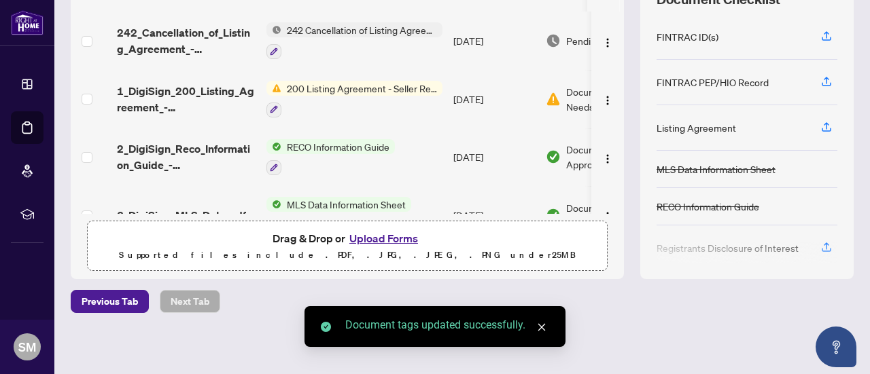
scroll to position [0, 0]
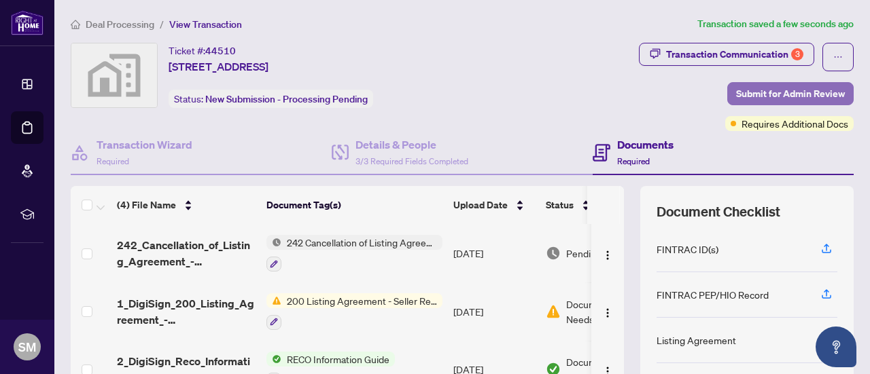
click at [777, 88] on span "Submit for Admin Review" at bounding box center [790, 94] width 109 height 22
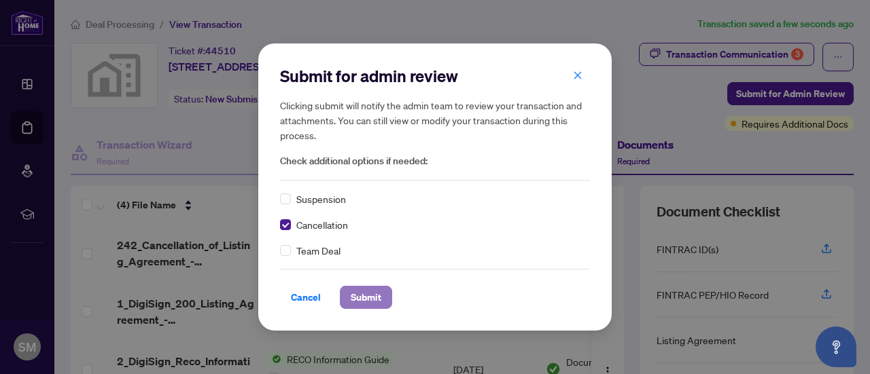
click at [358, 296] on span "Submit" at bounding box center [366, 298] width 31 height 22
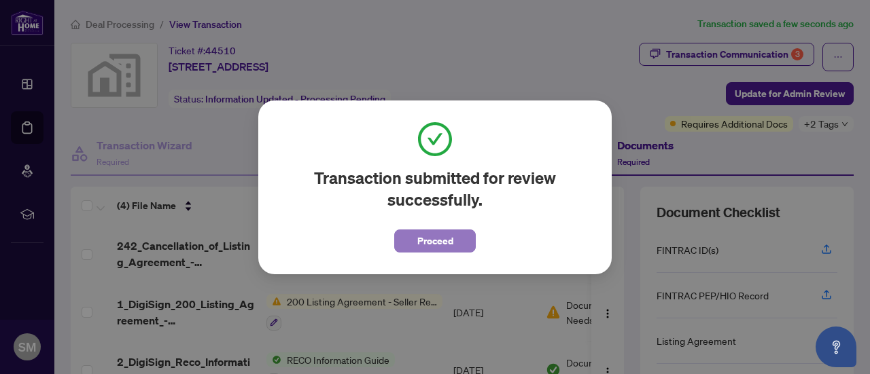
click at [442, 243] on span "Proceed" at bounding box center [435, 241] width 36 height 22
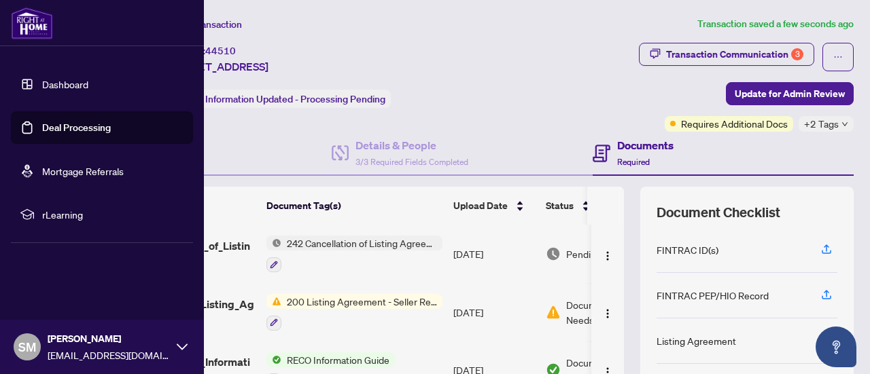
click at [75, 89] on link "Dashboard" at bounding box center [65, 84] width 46 height 12
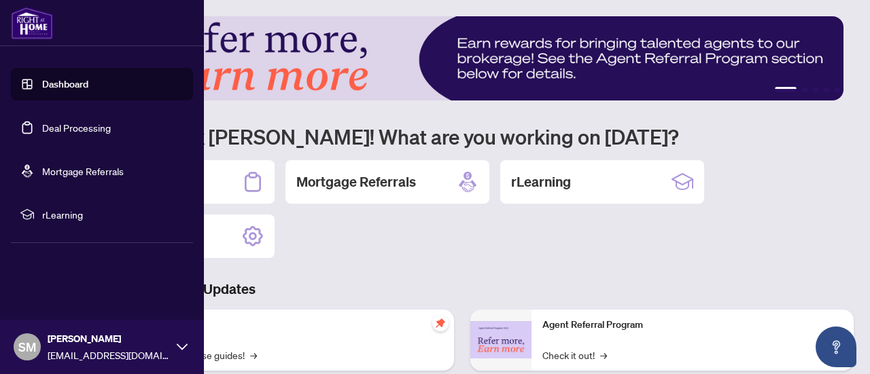
click at [78, 132] on link "Deal Processing" at bounding box center [76, 128] width 69 height 12
